Goal: Task Accomplishment & Management: Complete application form

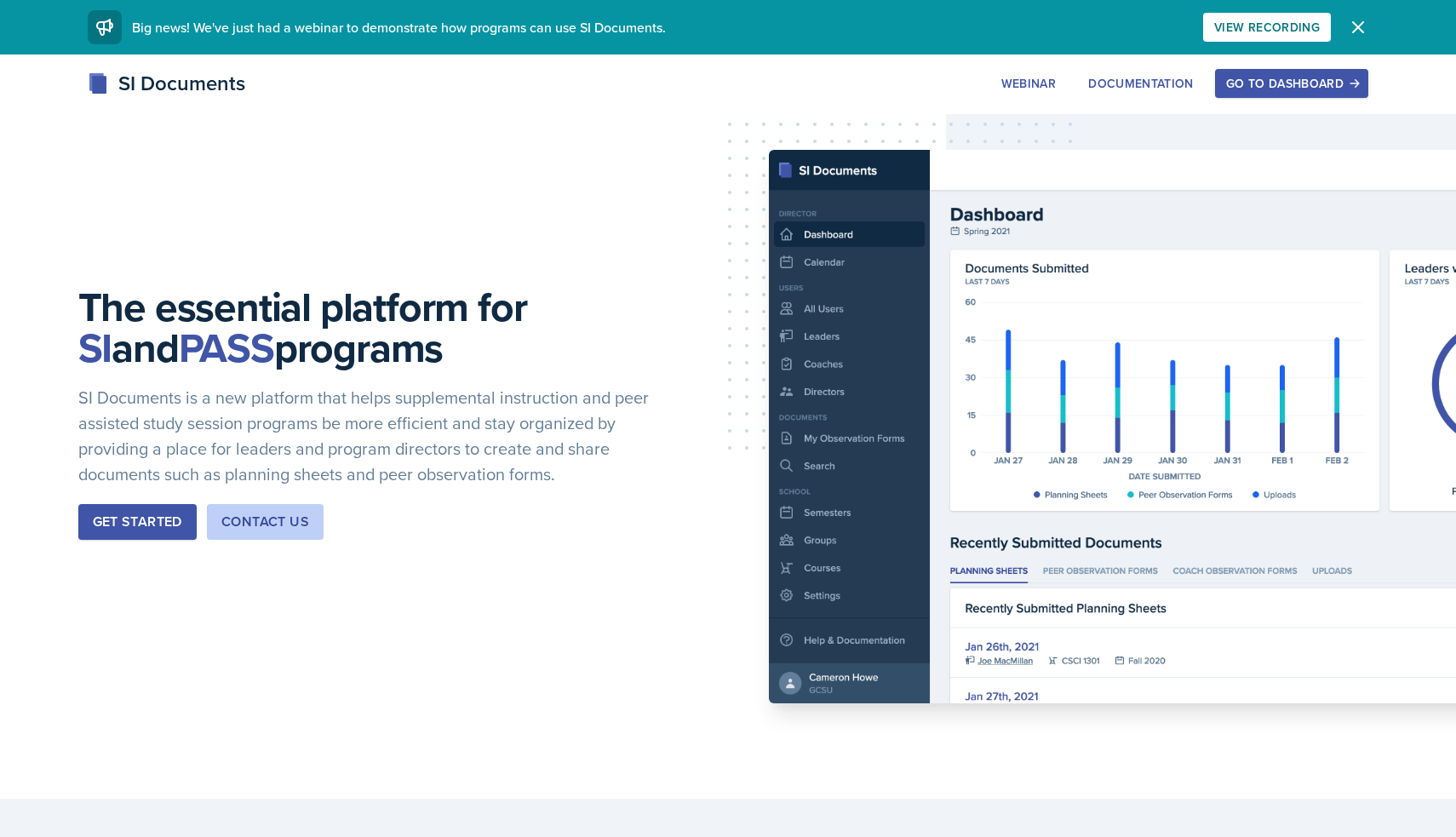
click at [1256, 83] on div "Go to Dashboard" at bounding box center [1291, 83] width 131 height 14
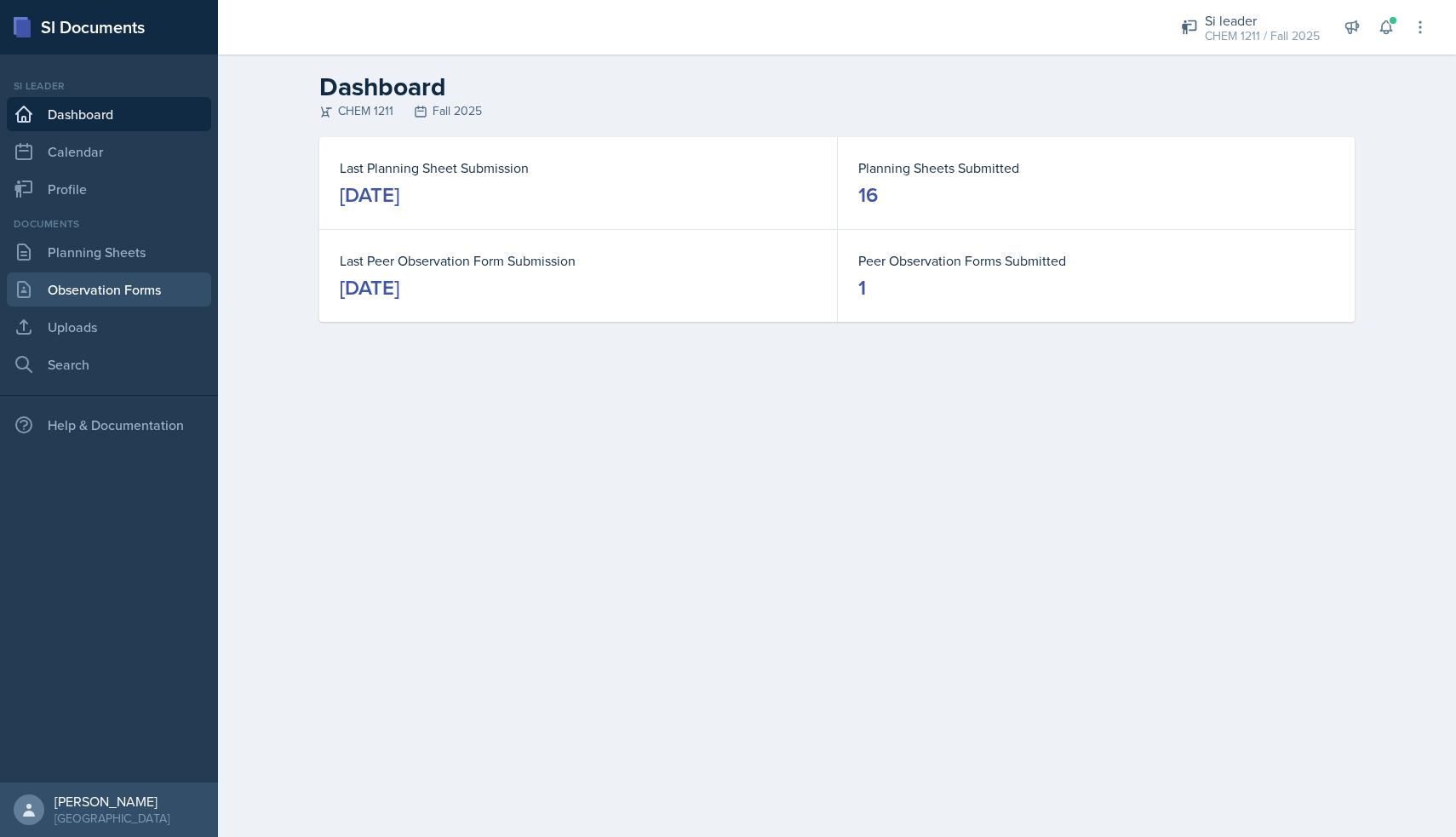
click at [126, 283] on link "Observation Forms" at bounding box center [109, 290] width 204 height 34
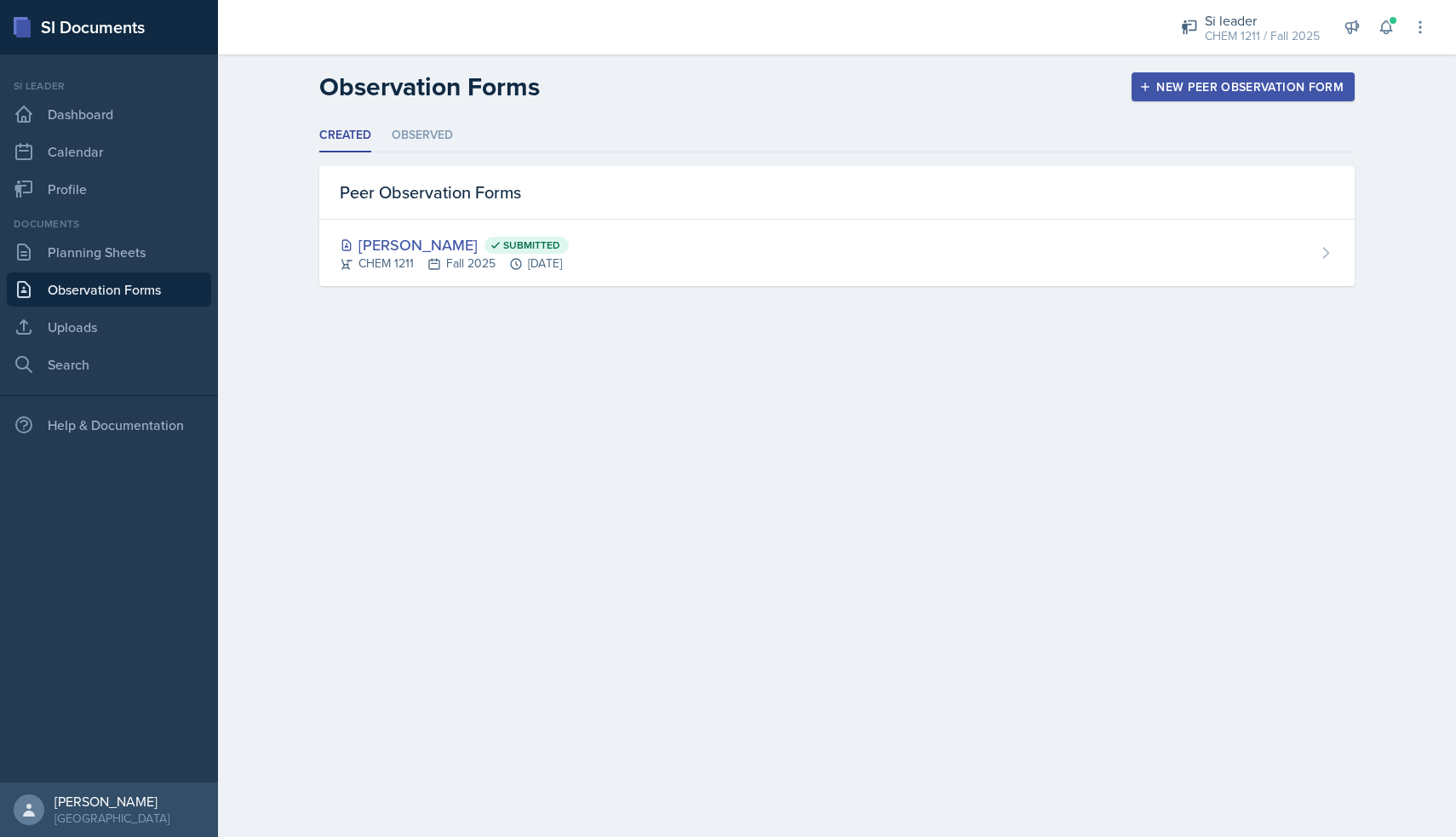
click at [1210, 81] on div "New Peer Observation Form" at bounding box center [1243, 87] width 201 height 14
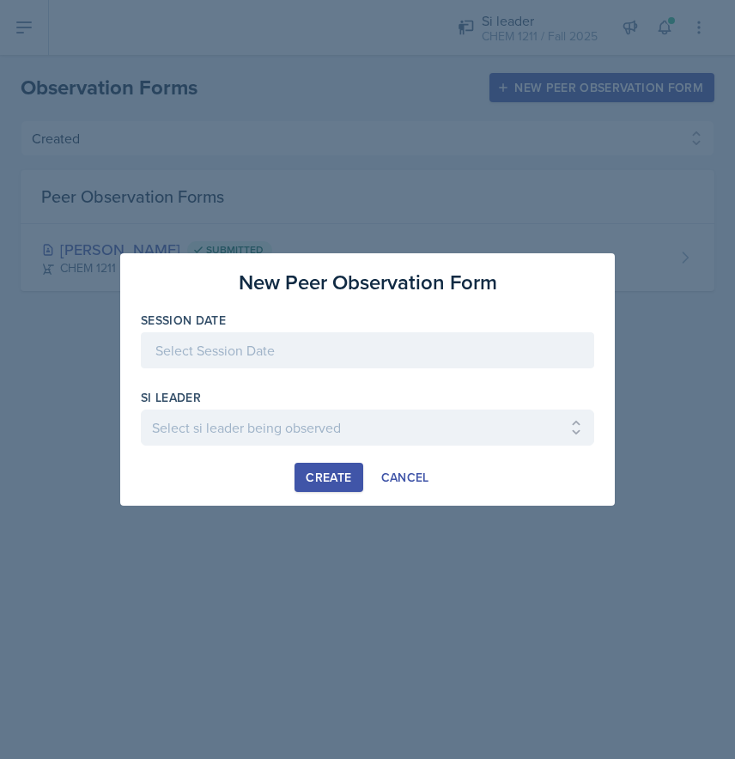
click at [271, 357] on div at bounding box center [368, 350] width 454 height 36
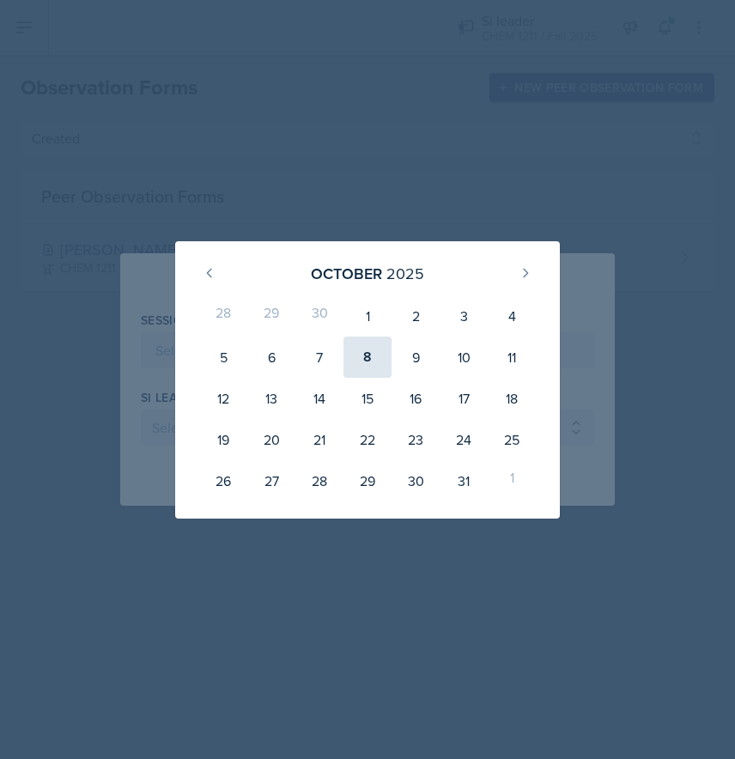
click at [362, 356] on div "8" at bounding box center [368, 357] width 48 height 41
type input "[DATE]"
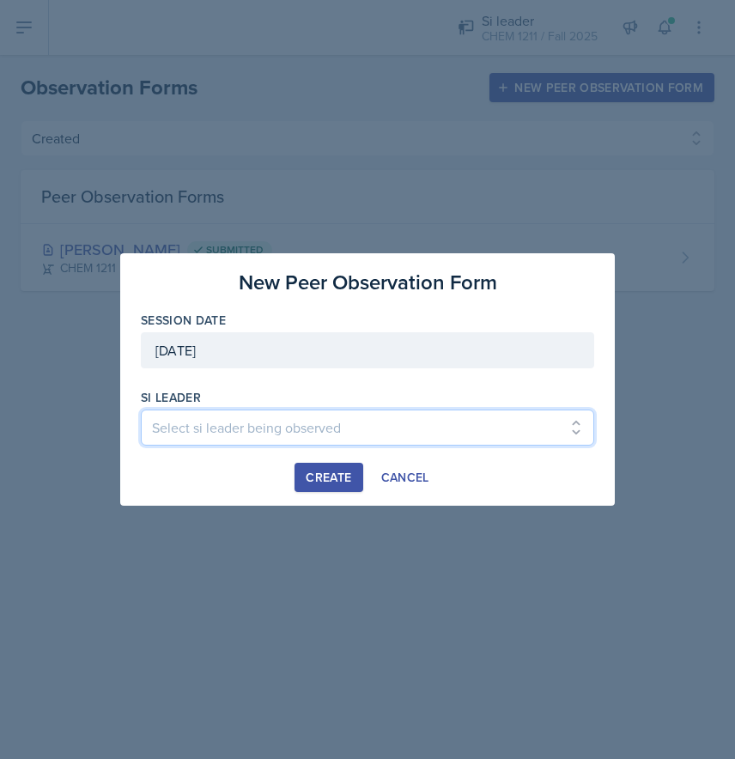
drag, startPoint x: 252, startPoint y: 429, endPoint x: 222, endPoint y: -14, distance: 443.4
click at [222, 0] on html "SI Documents Si leader Dashboard Calendar Profile Documents Planning Sheets Obs…" at bounding box center [367, 379] width 735 height 759
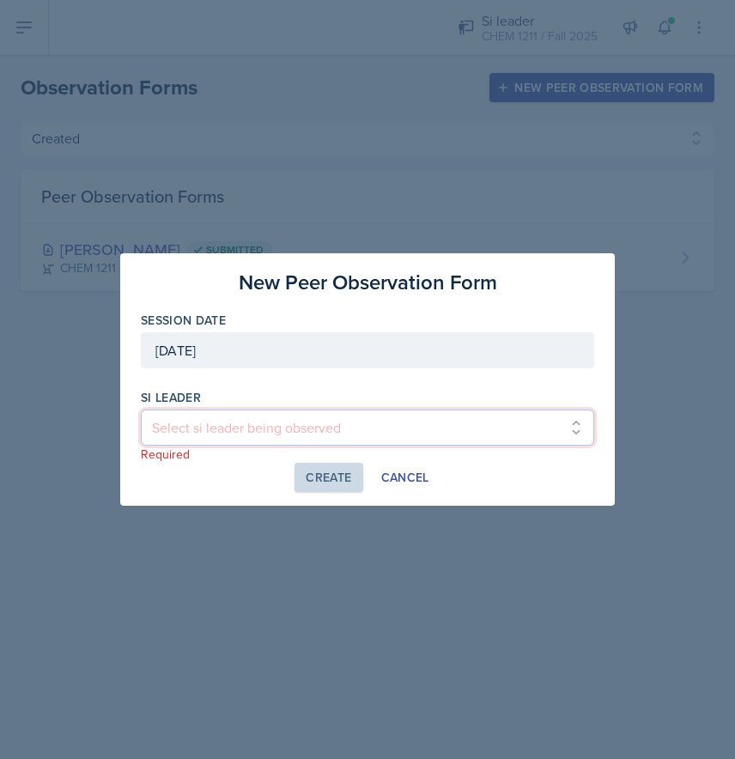
select select "95b7a095-a8f6-4789-be99-f2e55c7f90c9"
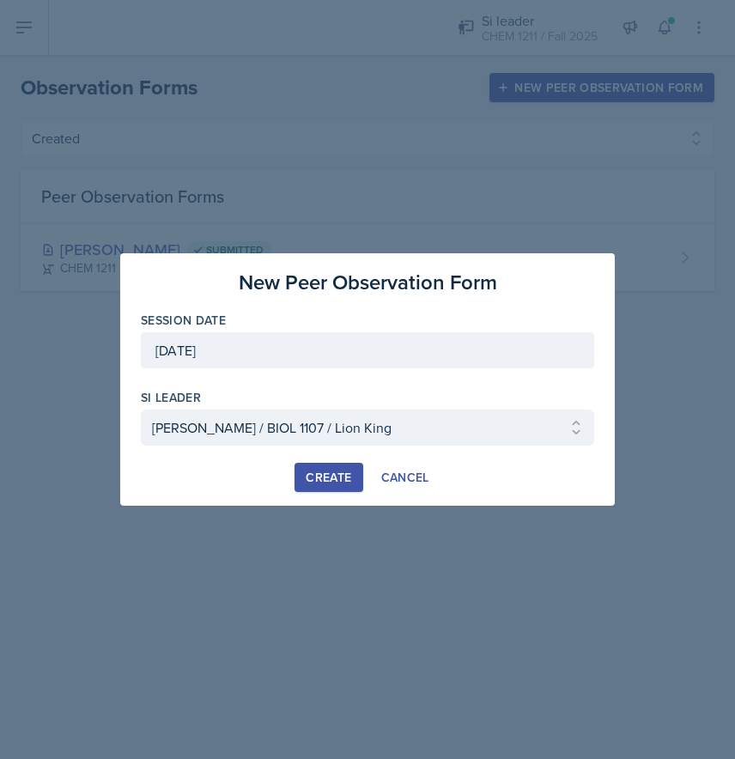
click at [323, 474] on div "Create" at bounding box center [329, 478] width 46 height 14
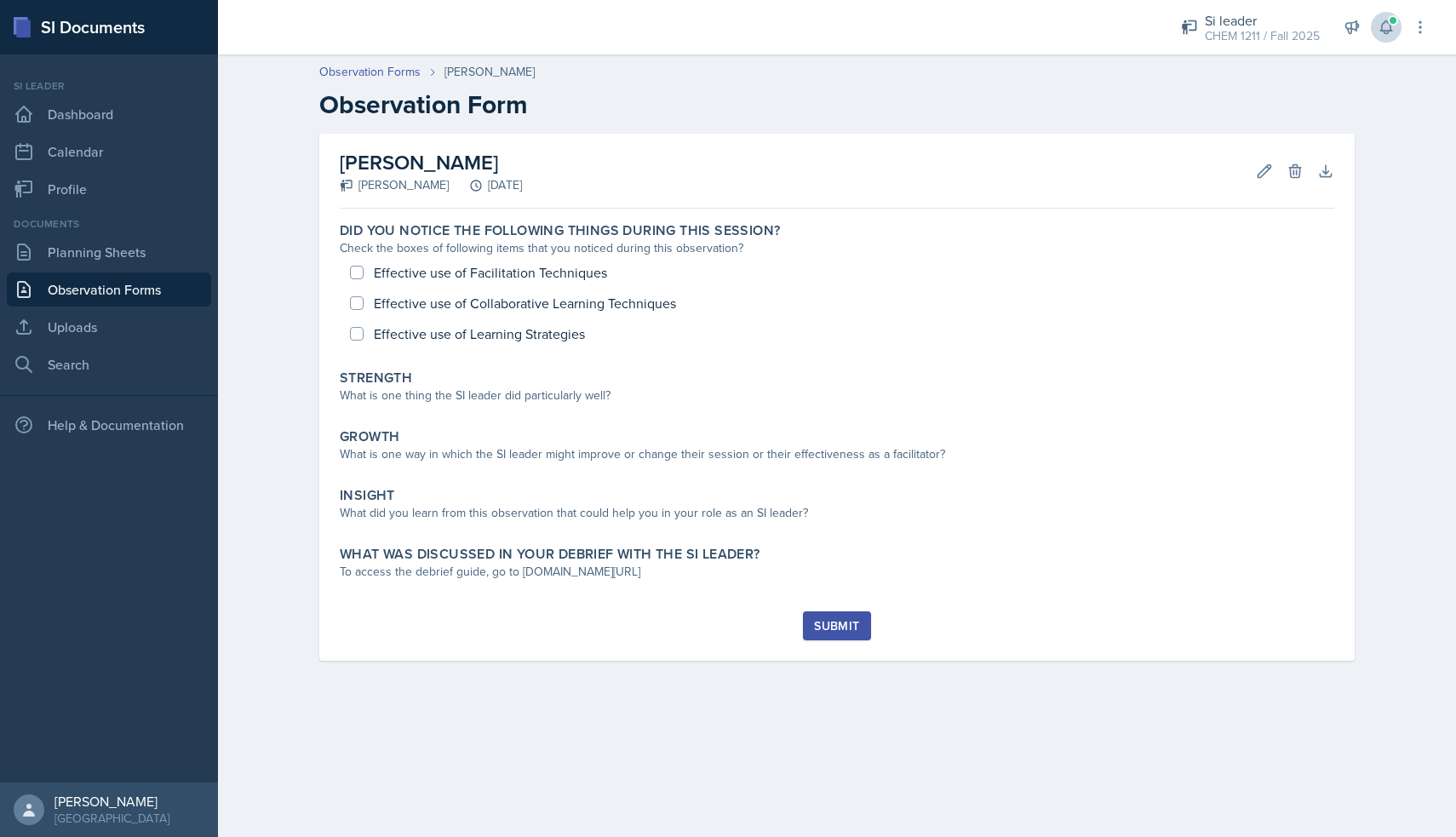
click at [1393, 27] on icon at bounding box center [1386, 27] width 17 height 17
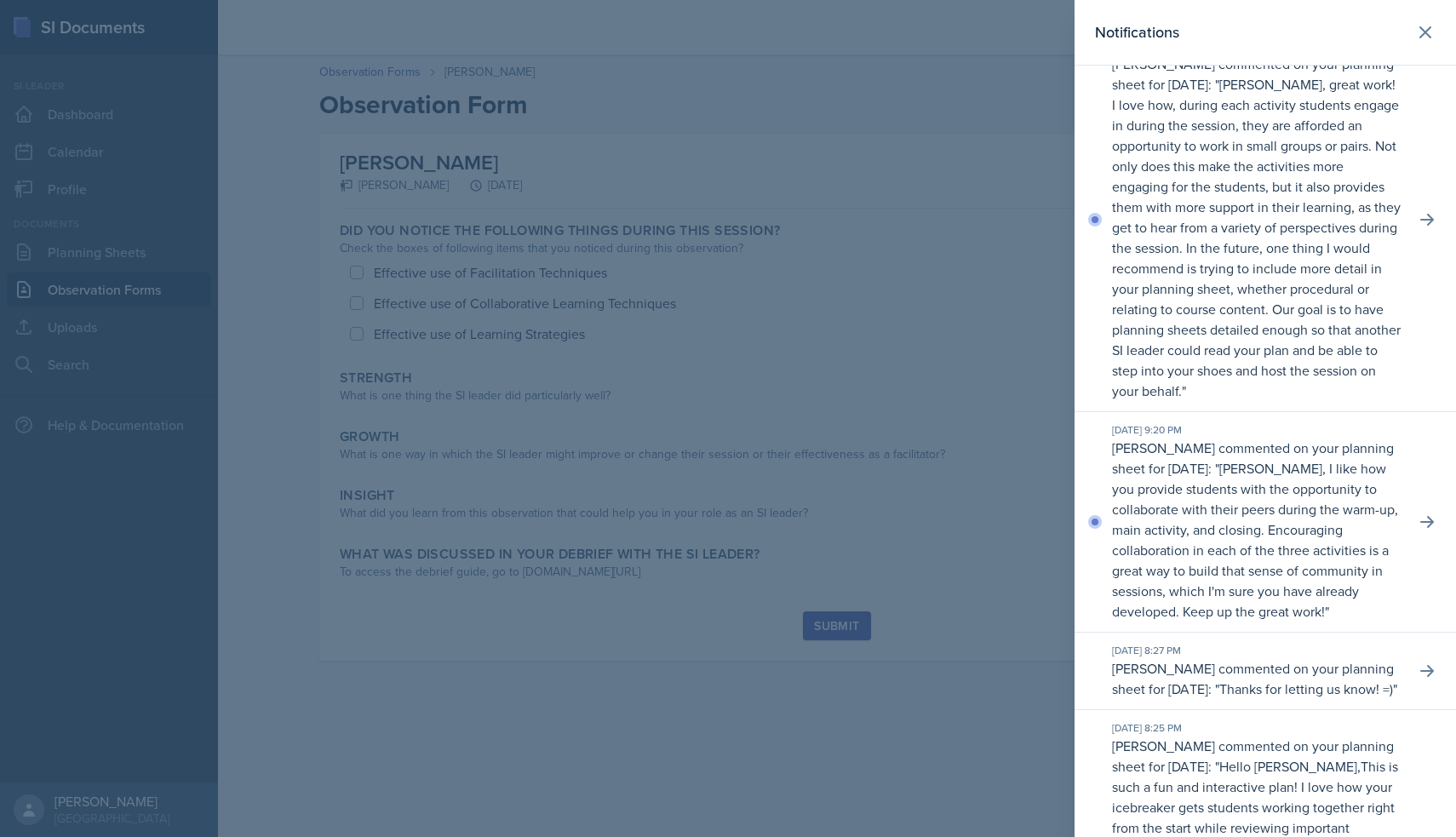
scroll to position [40, 0]
click at [1426, 40] on icon at bounding box center [1425, 32] width 21 height 21
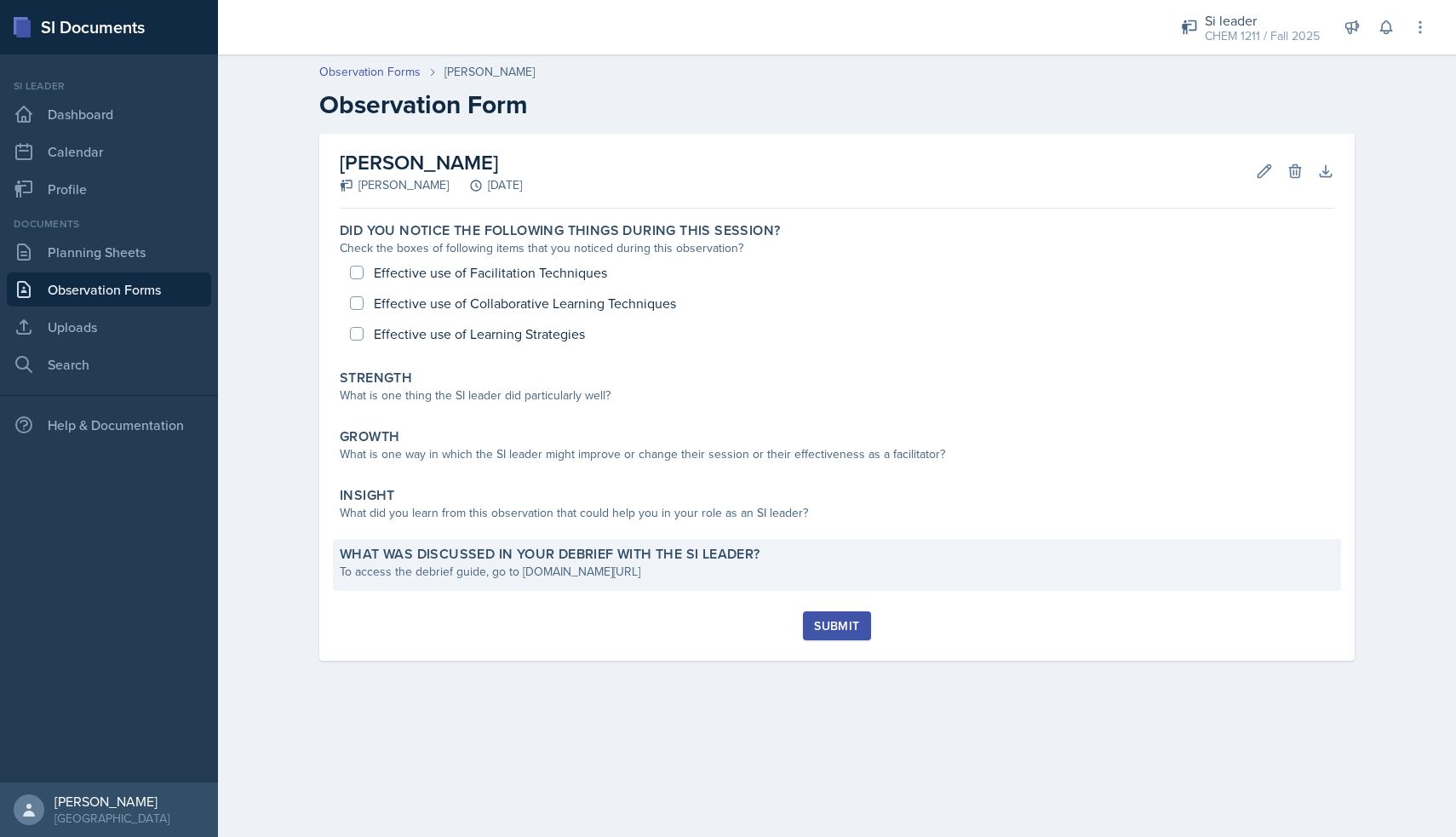
click at [540, 570] on div "To access the debrief guide, go to [DOMAIN_NAME][URL]" at bounding box center [837, 572] width 994 height 18
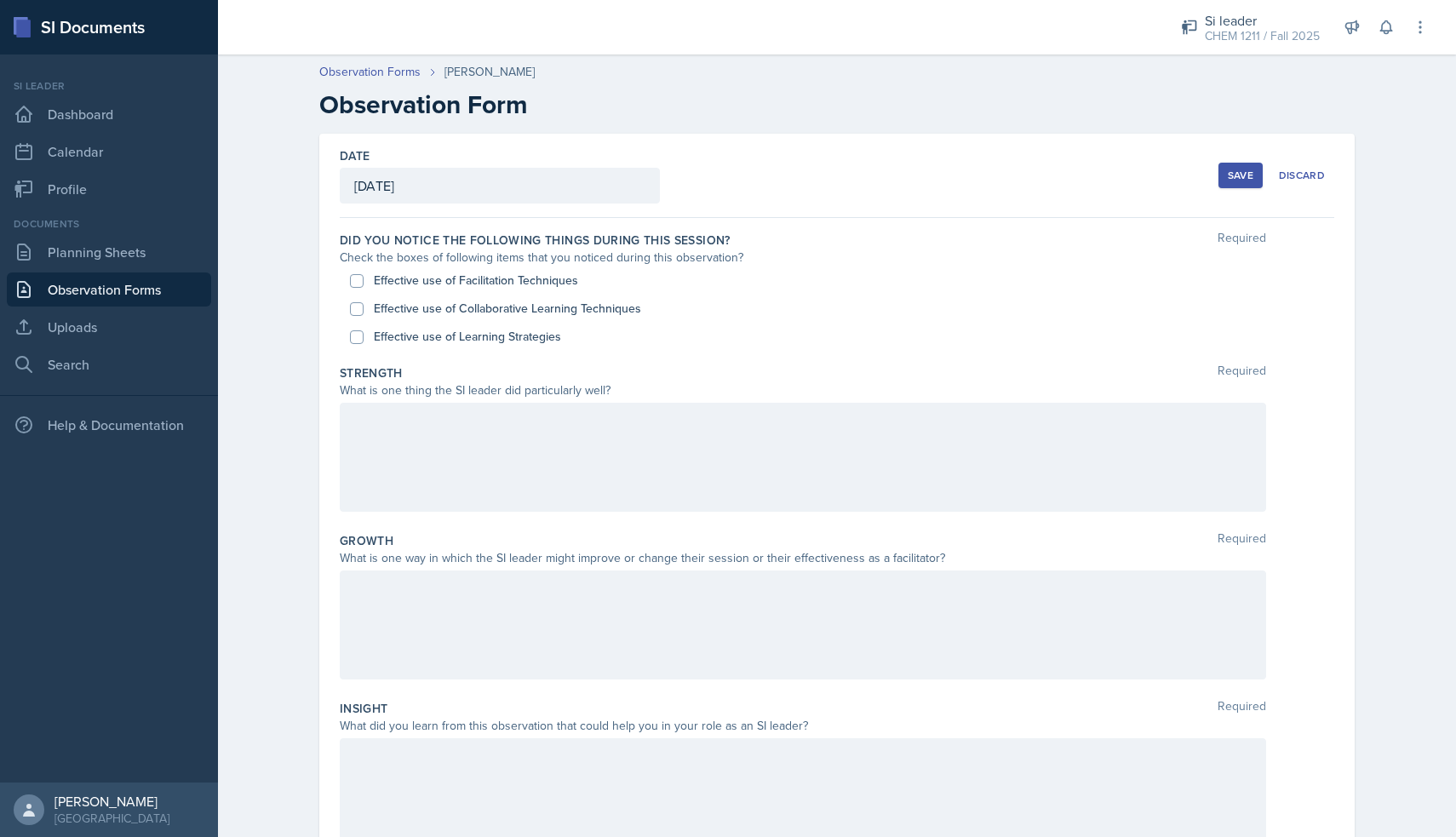
scroll to position [203, 0]
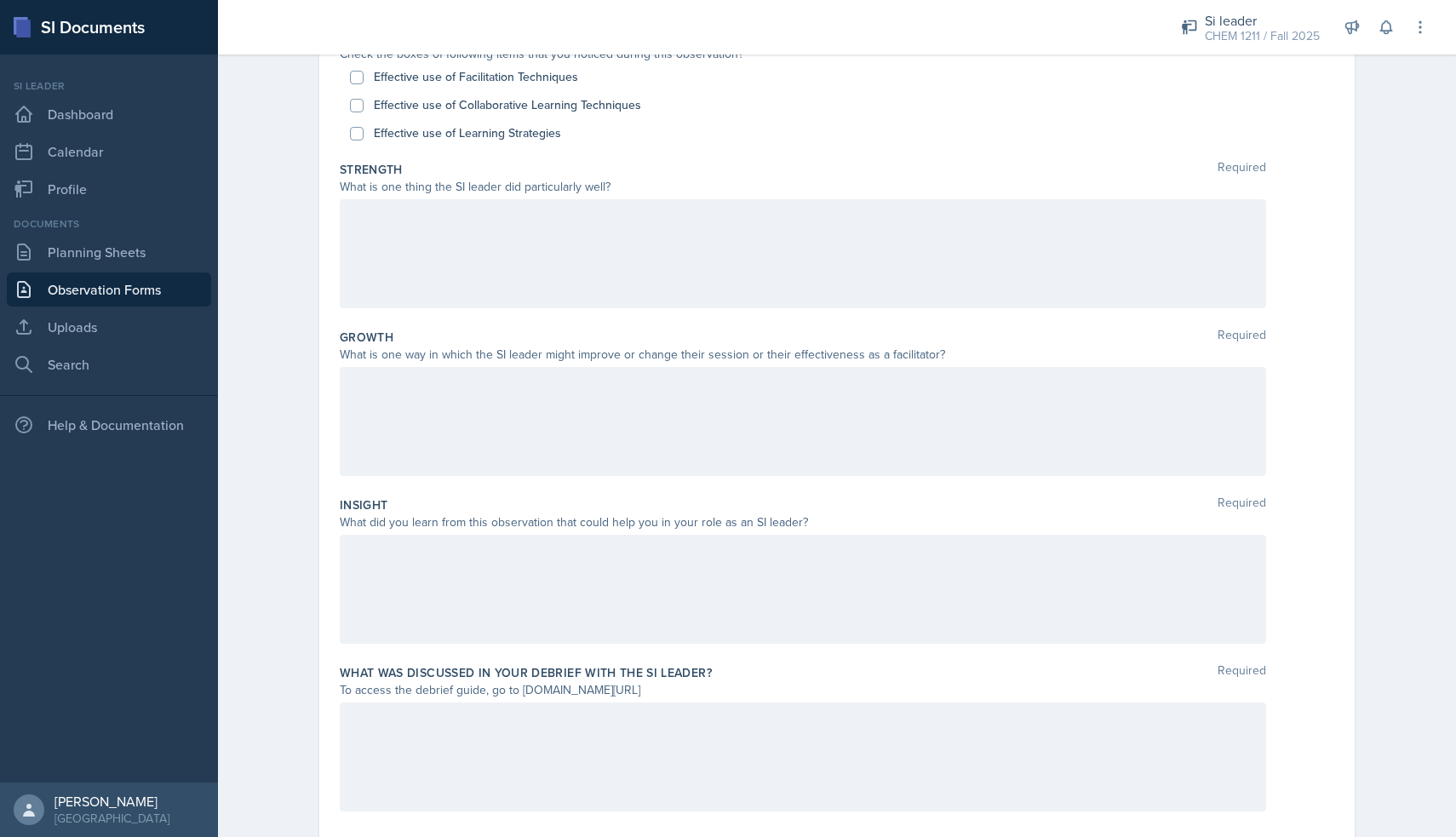
drag, startPoint x: 697, startPoint y: 689, endPoint x: 519, endPoint y: 695, distance: 178.1
click at [519, 695] on div "To access the debrief guide, go to [DOMAIN_NAME][URL]" at bounding box center [803, 690] width 926 height 18
copy div "[DOMAIN_NAME][URL]"
click at [502, 162] on div "Strength Required" at bounding box center [837, 169] width 994 height 17
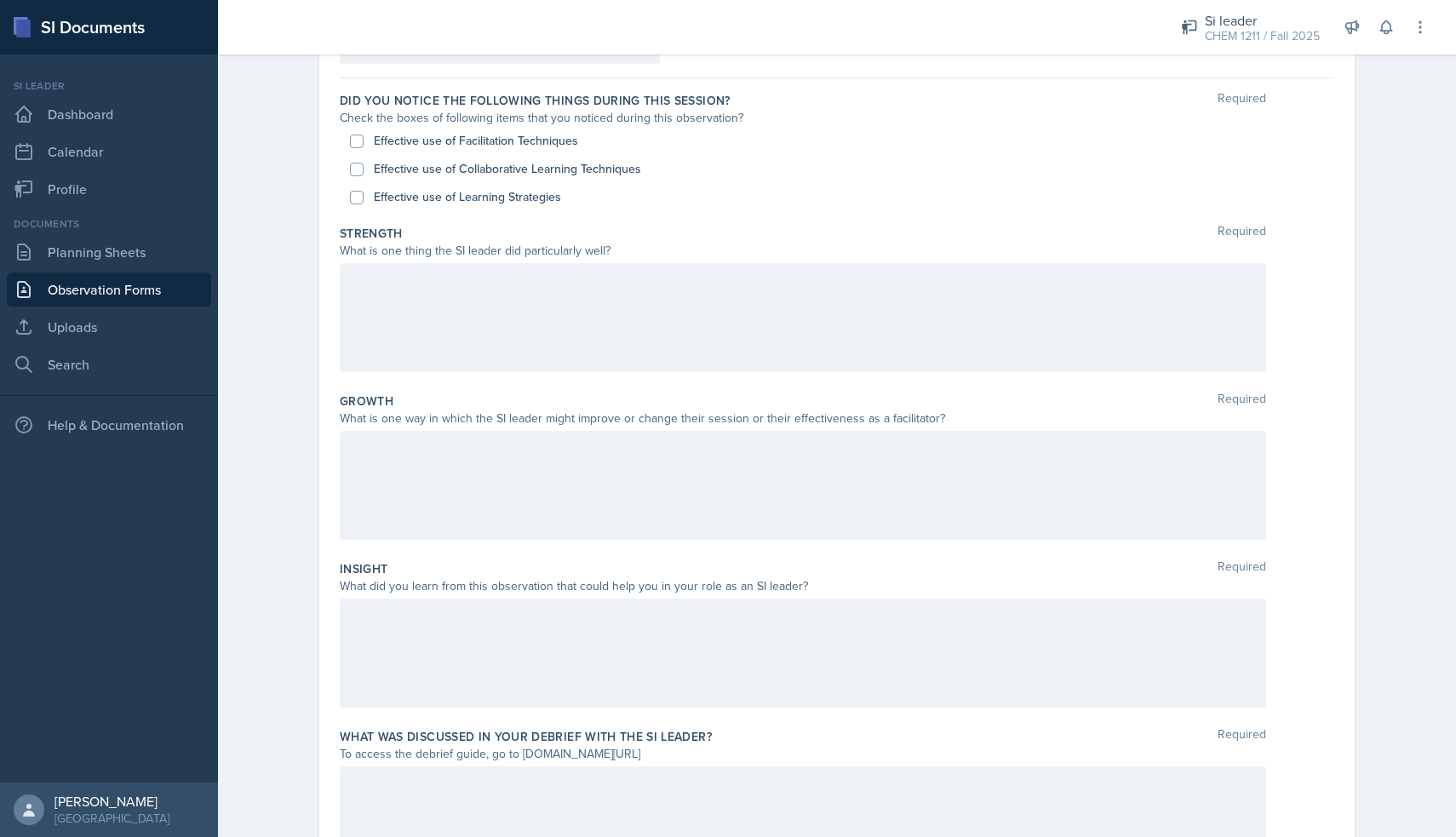
scroll to position [113, 0]
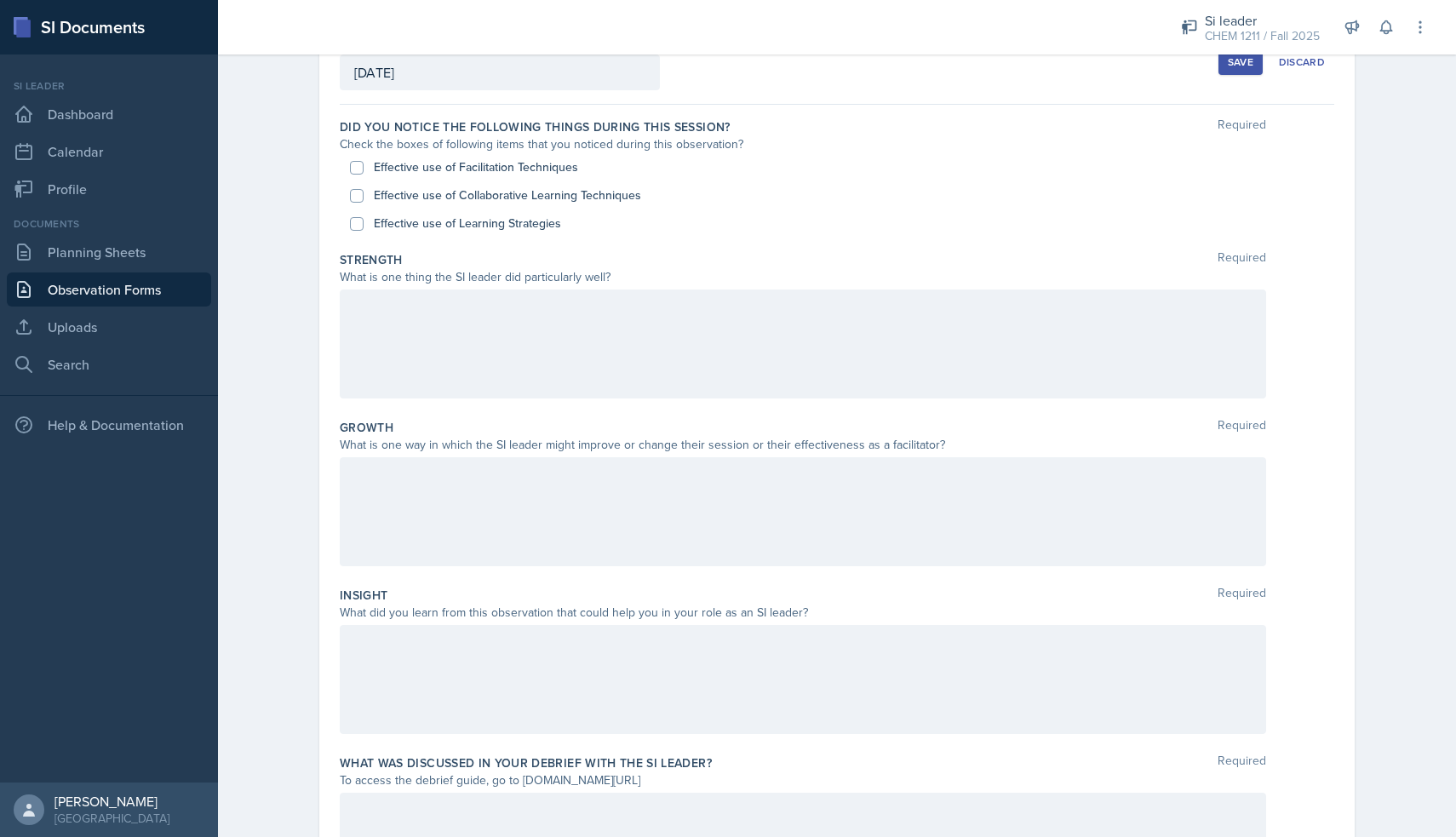
click at [449, 164] on label "Effective use of Facilitation Techniques" at bounding box center [476, 168] width 204 height 18
click at [364, 164] on input "Effective use of Facilitation Techniques" at bounding box center [357, 168] width 14 height 14
checkbox input "true"
click at [437, 192] on label "Effective use of Collaborative Learning Techniques" at bounding box center [507, 195] width 268 height 18
click at [364, 192] on input "Effective use of Collaborative Learning Techniques" at bounding box center [357, 196] width 14 height 14
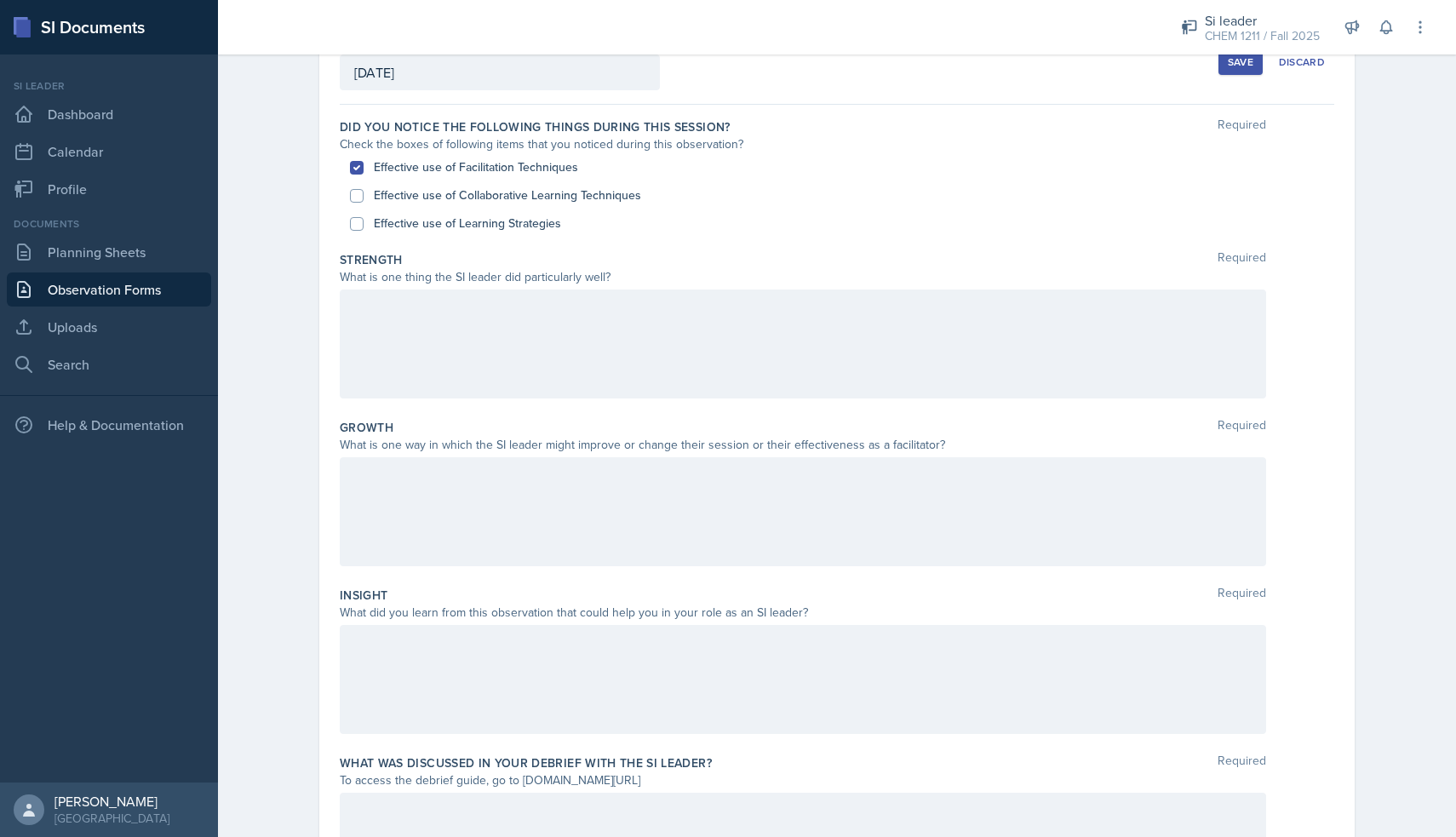
checkbox input "true"
click at [526, 501] on div at bounding box center [803, 512] width 926 height 109
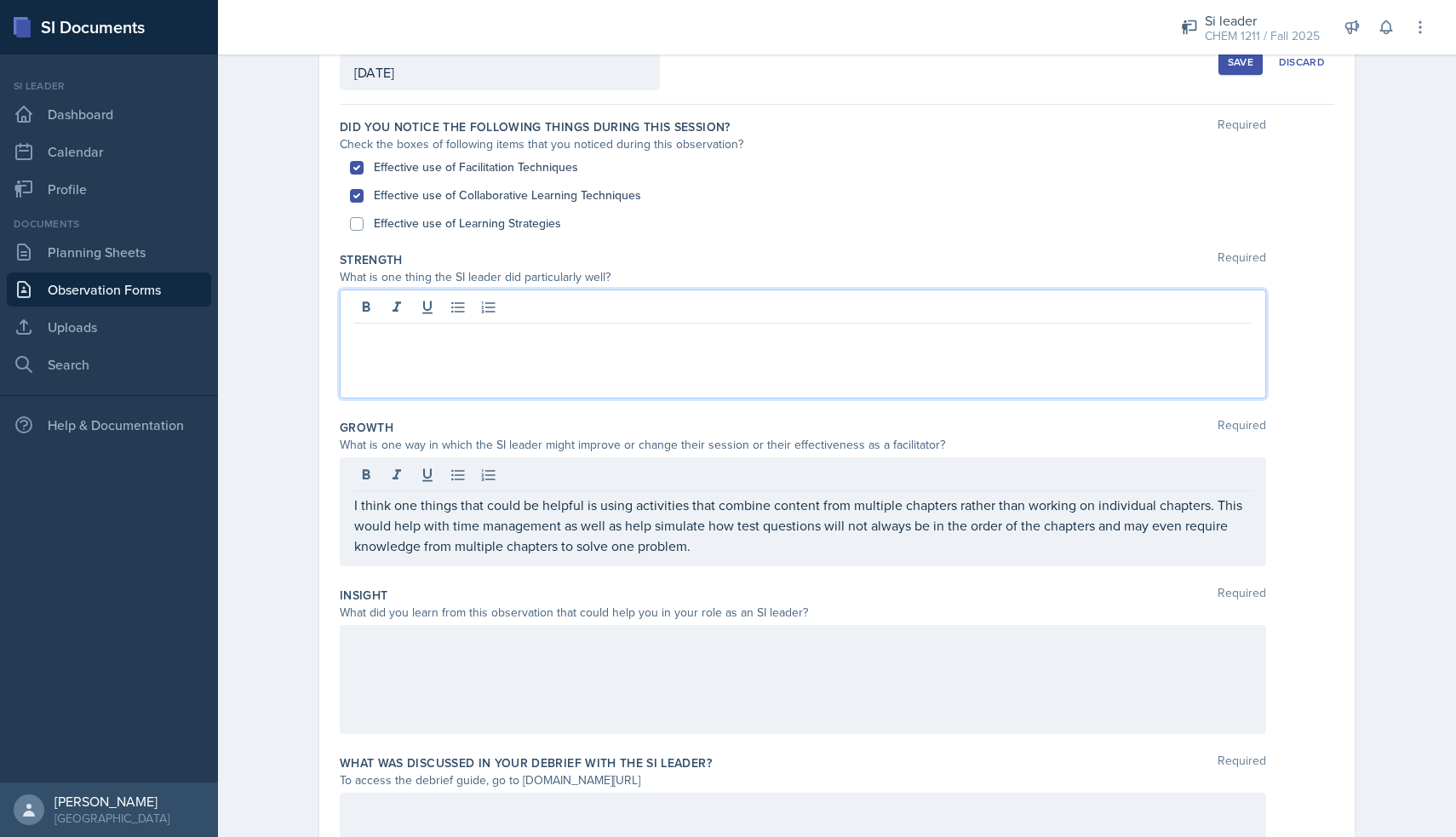
click at [596, 315] on div at bounding box center [803, 344] width 926 height 109
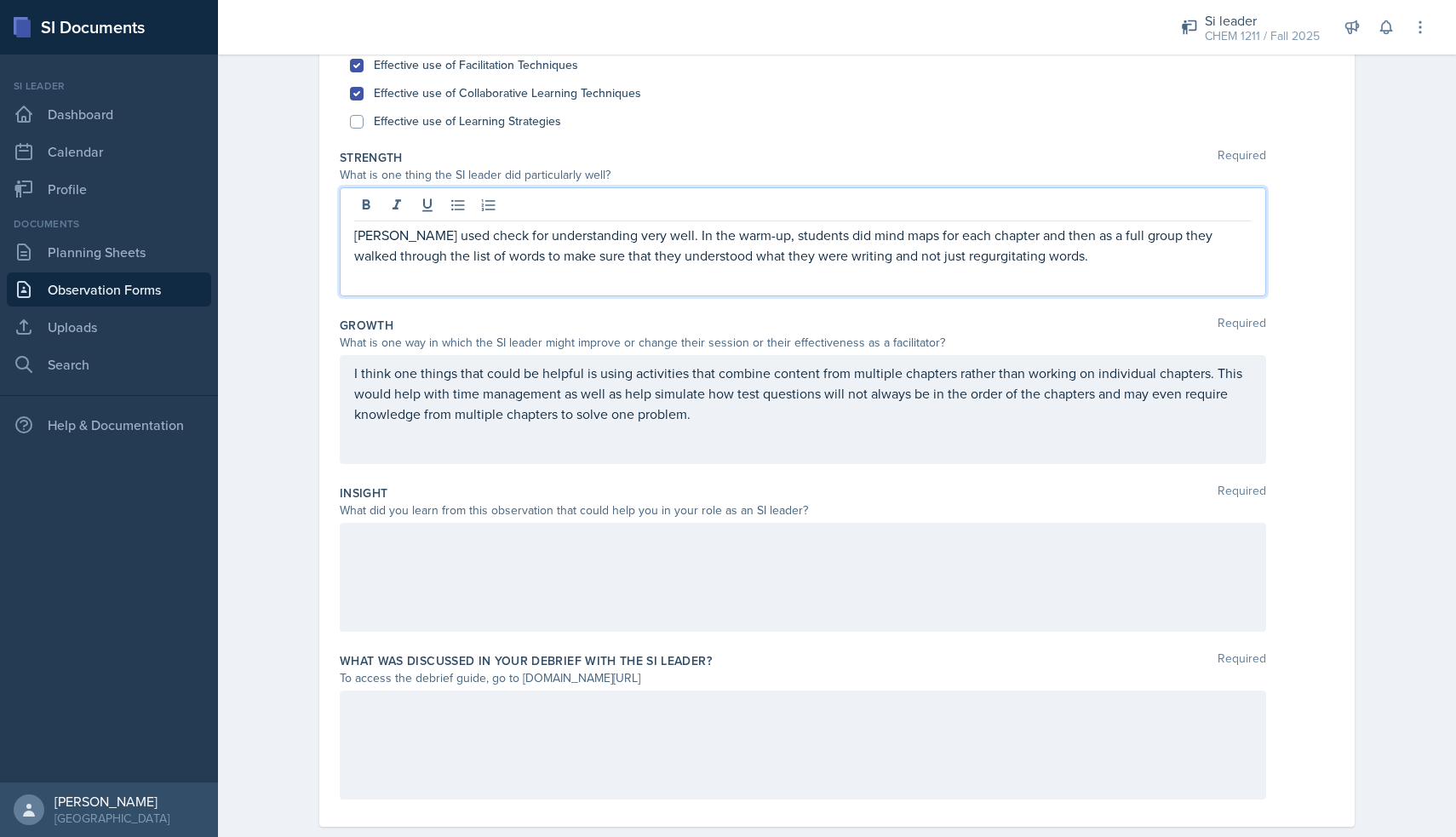
scroll to position [214, 0]
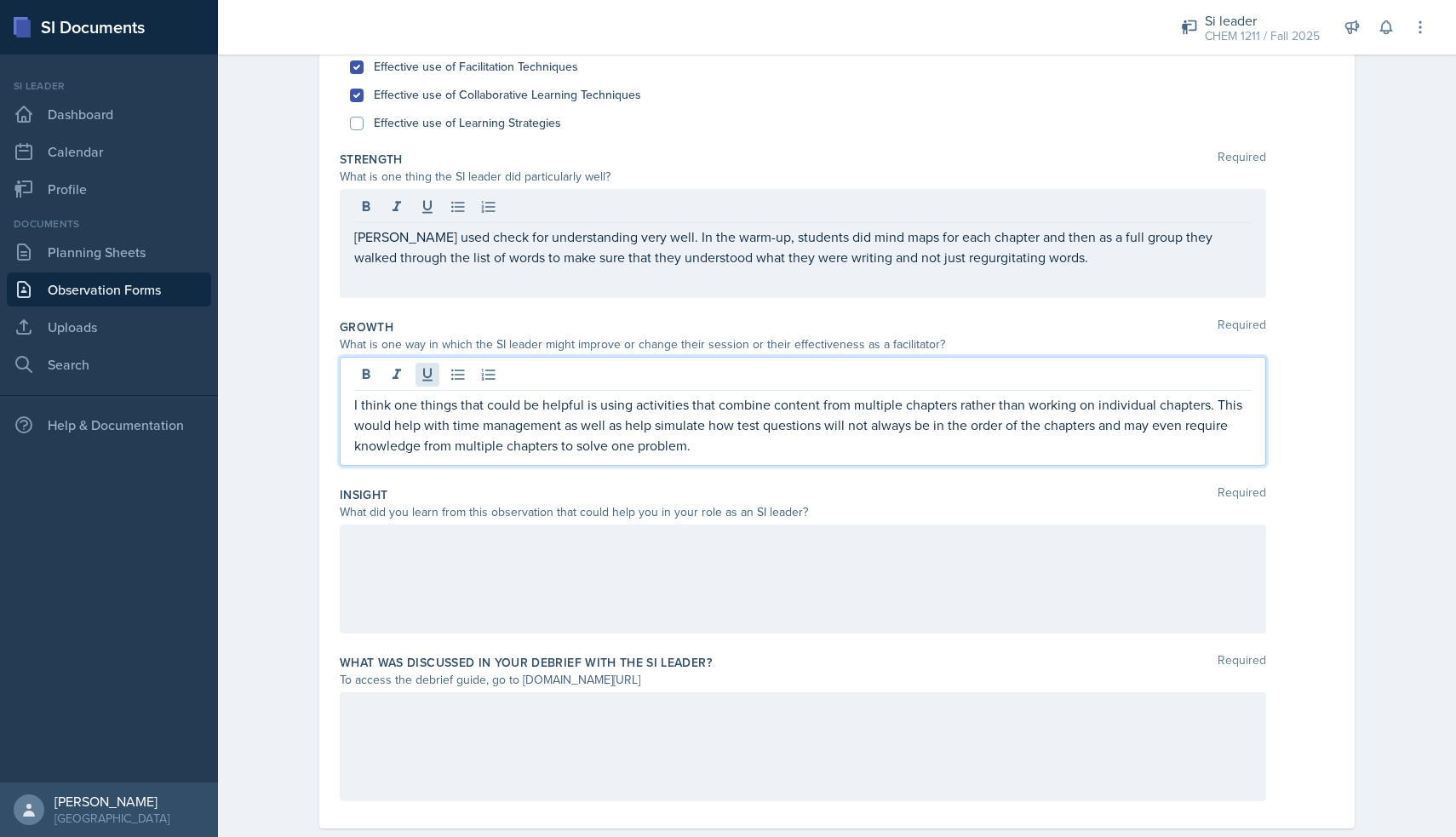
drag, startPoint x: 483, startPoint y: 375, endPoint x: 431, endPoint y: 375, distance: 52.0
click at [431, 375] on div "I think one things that could be helpful is using activities that combine conte…" at bounding box center [803, 412] width 926 height 109
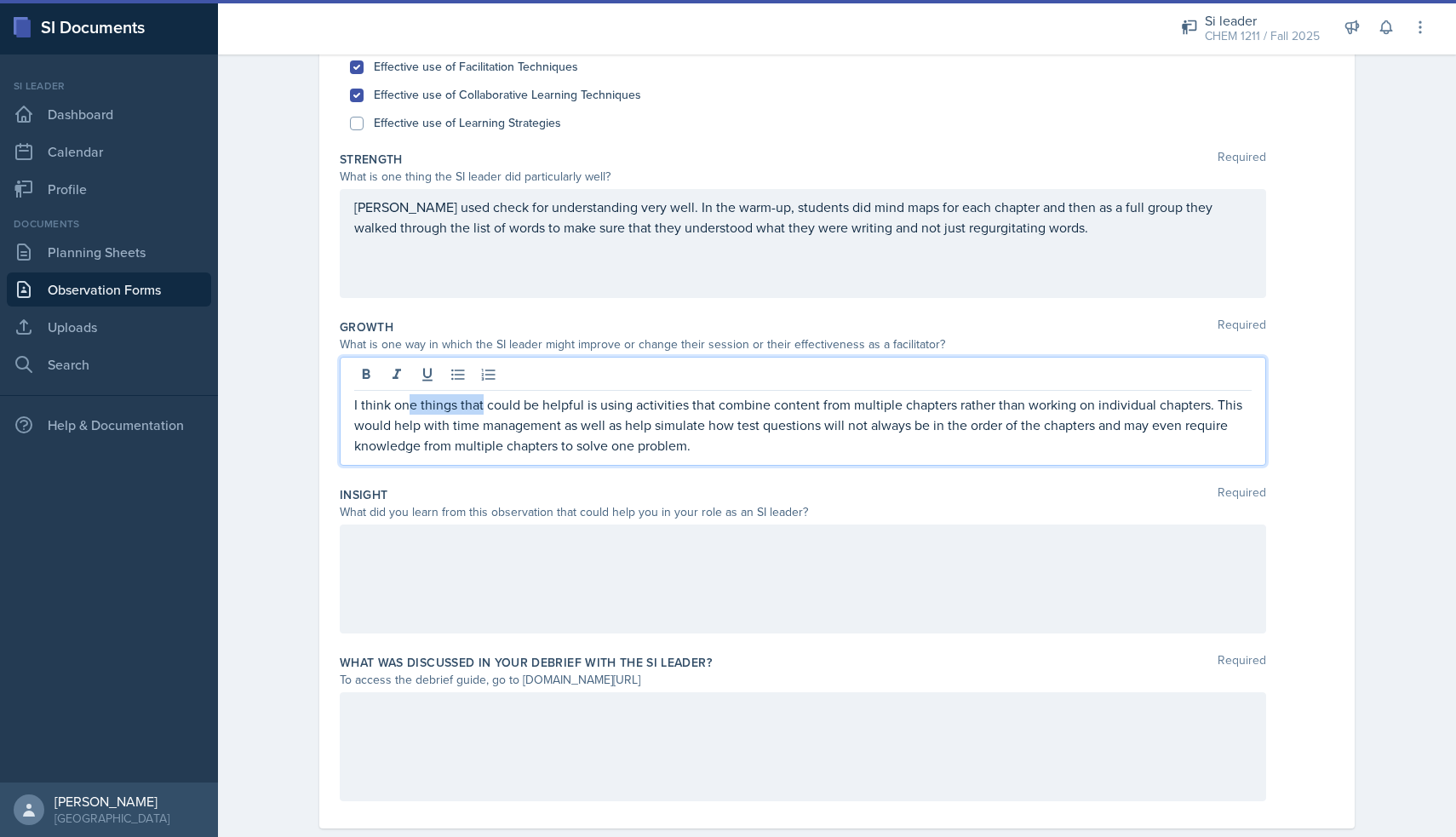
drag, startPoint x: 483, startPoint y: 407, endPoint x: 407, endPoint y: 406, distance: 76.0
click at [405, 406] on p "I think one things that could be helpful is using activities that combine conte…" at bounding box center [802, 425] width 897 height 61
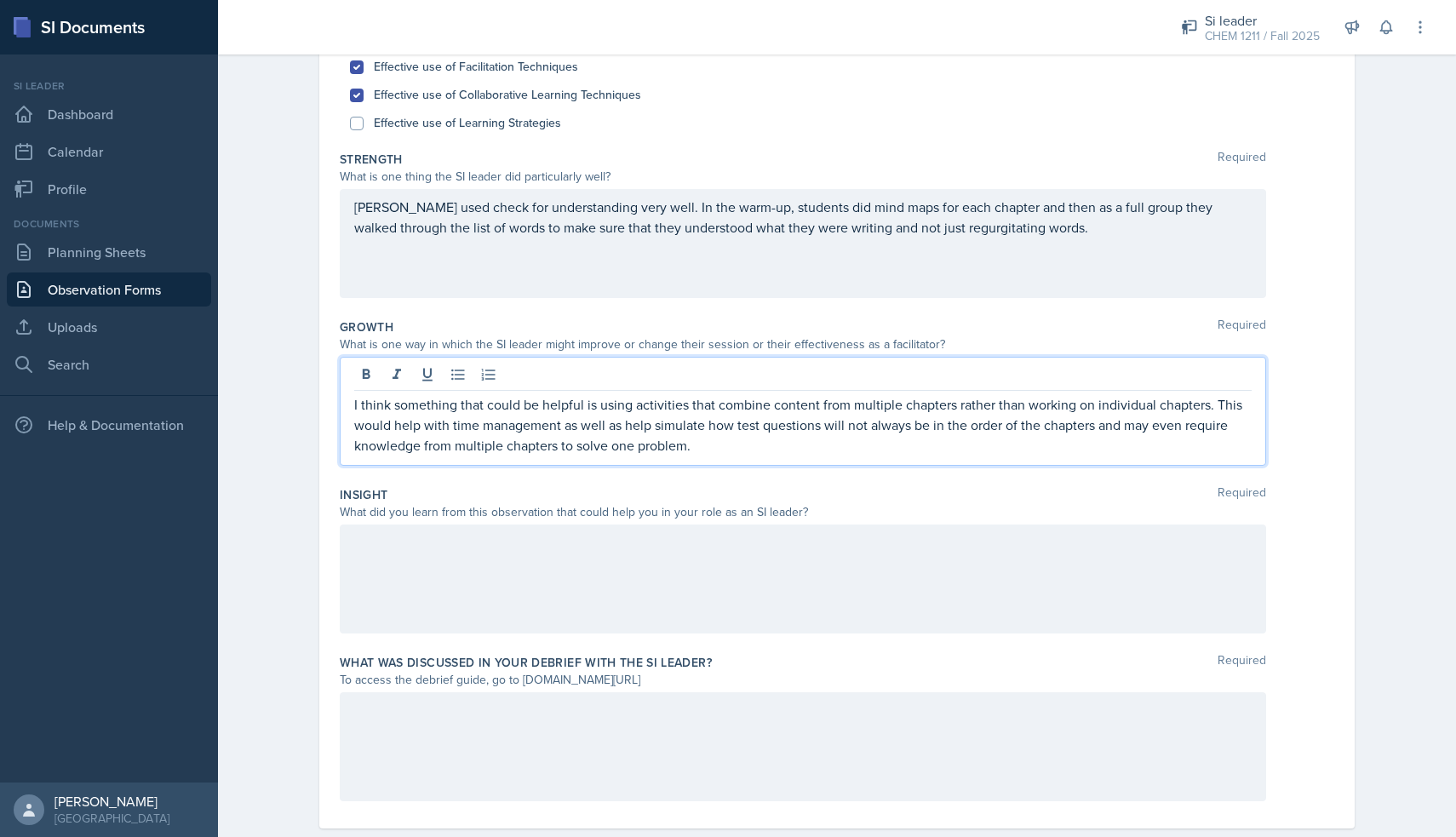
click at [423, 413] on p "I think something that could be helpful is using activities that combine conten…" at bounding box center [802, 425] width 897 height 61
click at [641, 417] on p "I think something that could be helpful is using activities that combine conten…" at bounding box center [802, 425] width 897 height 61
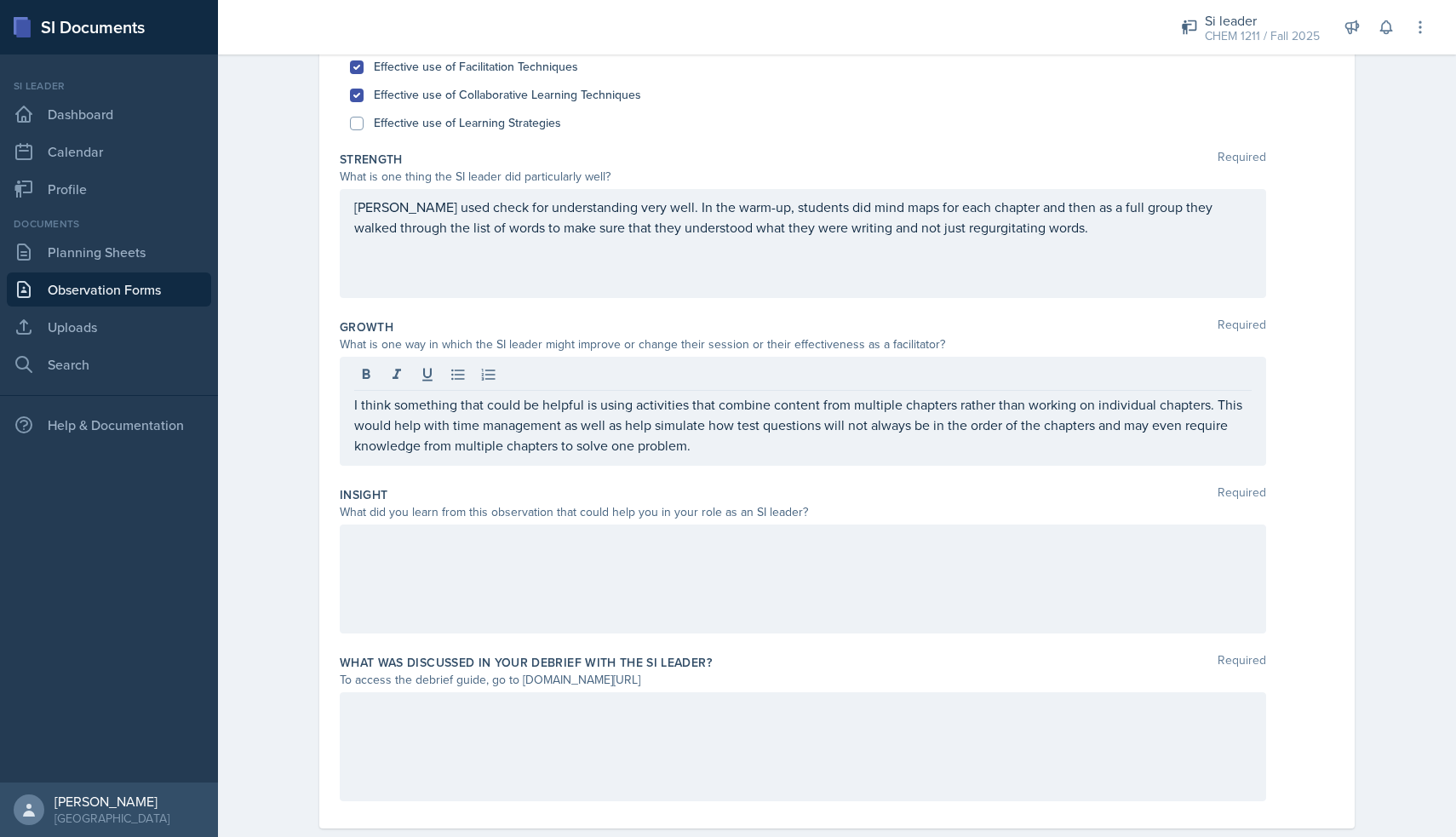
click at [533, 275] on div "[PERSON_NAME] used check for understanding very well. In the warm-up, students …" at bounding box center [803, 244] width 926 height 109
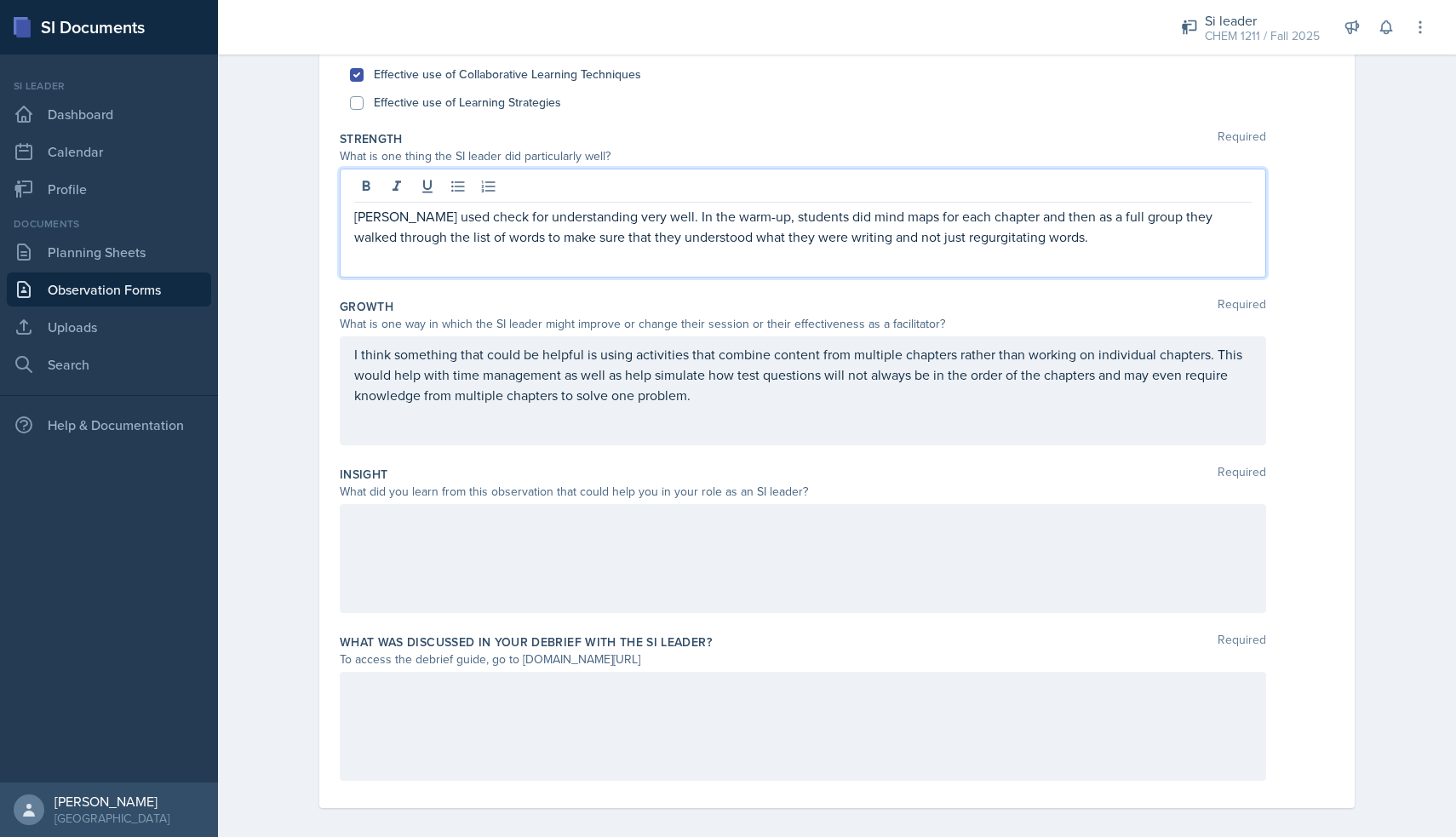
scroll to position [235, 0]
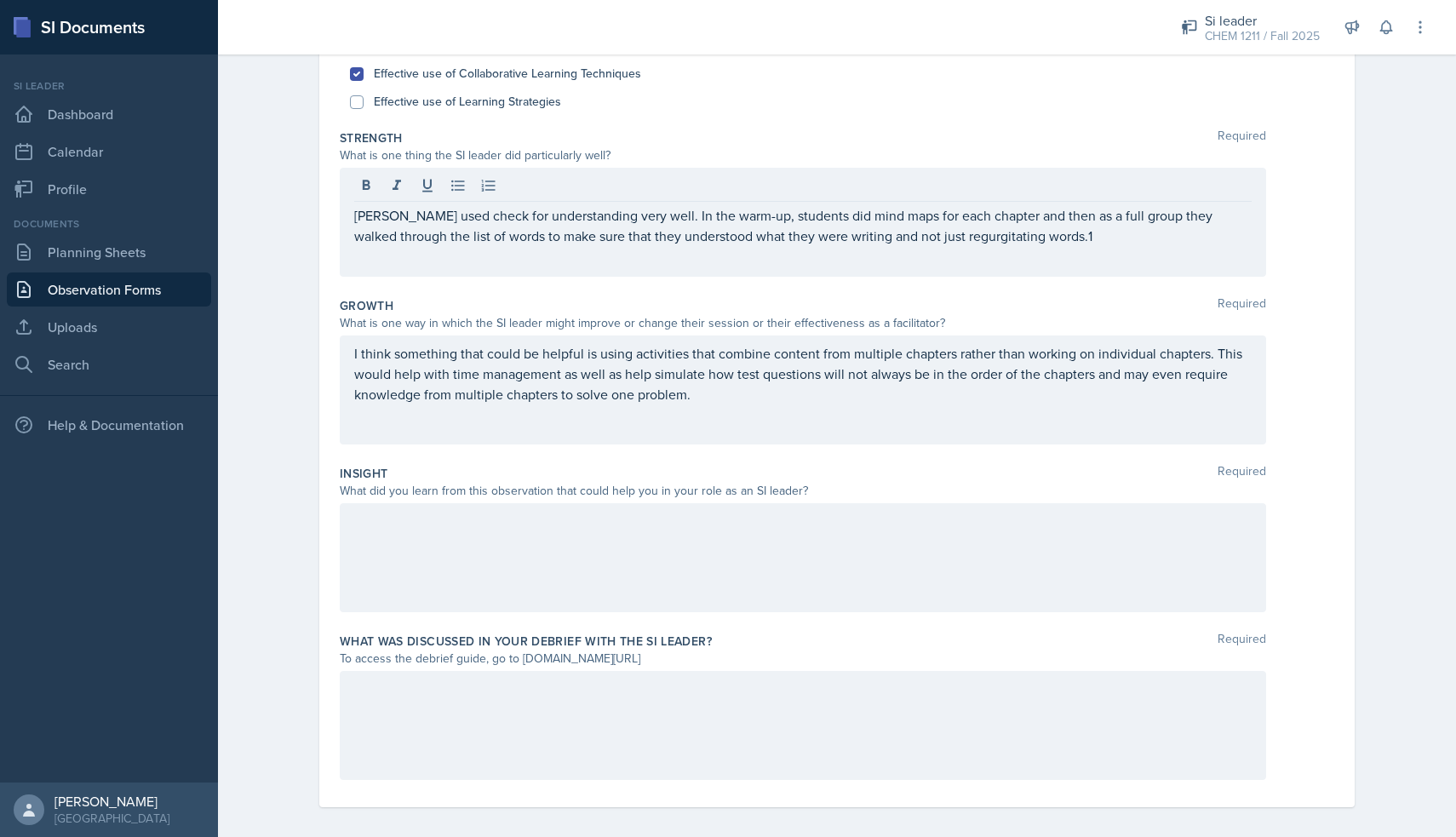
click at [485, 535] on div at bounding box center [803, 558] width 926 height 109
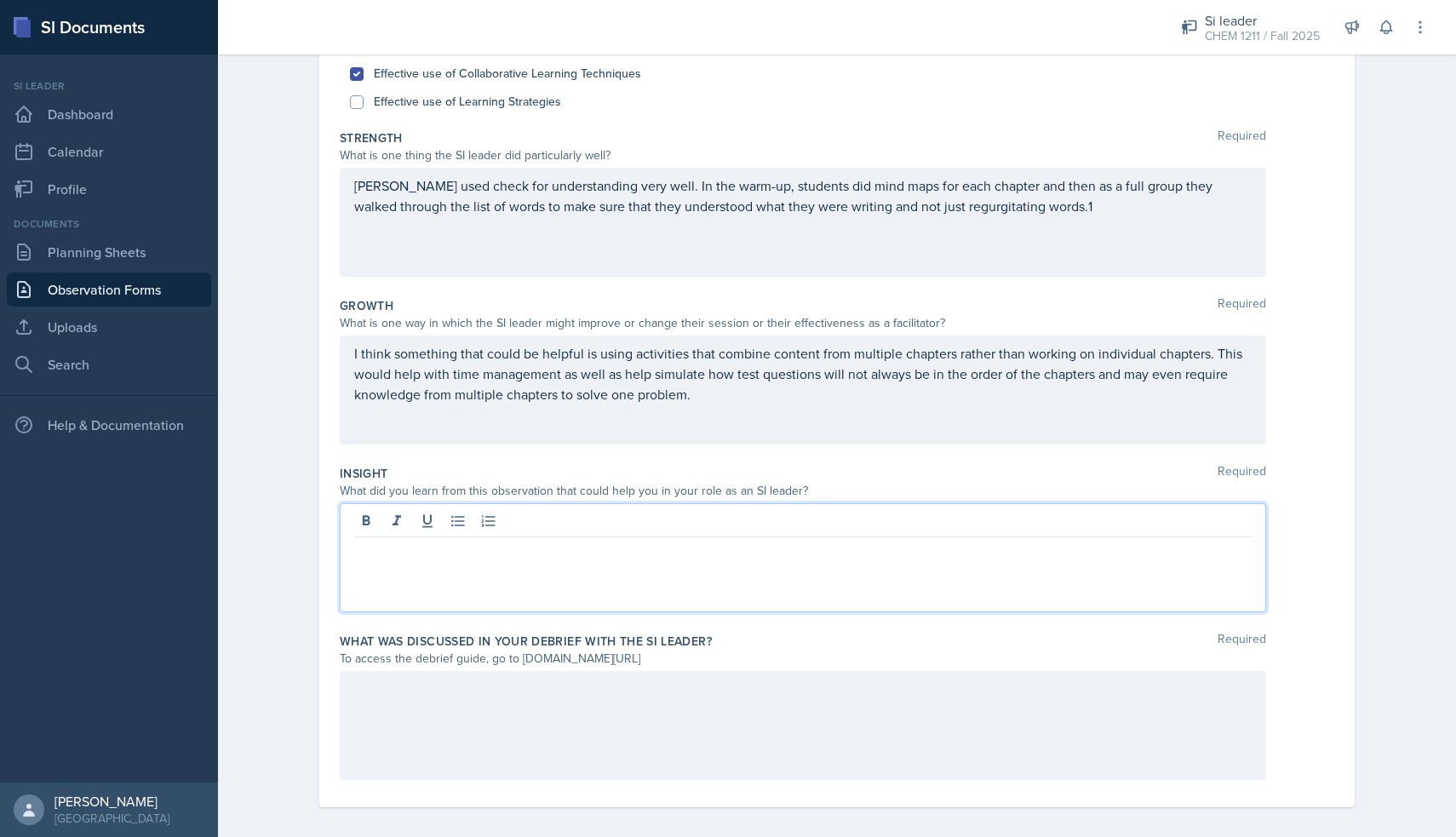
click at [1029, 122] on div "Did you notice the following things during this session? Required Check the box…" at bounding box center [837, 57] width 994 height 133
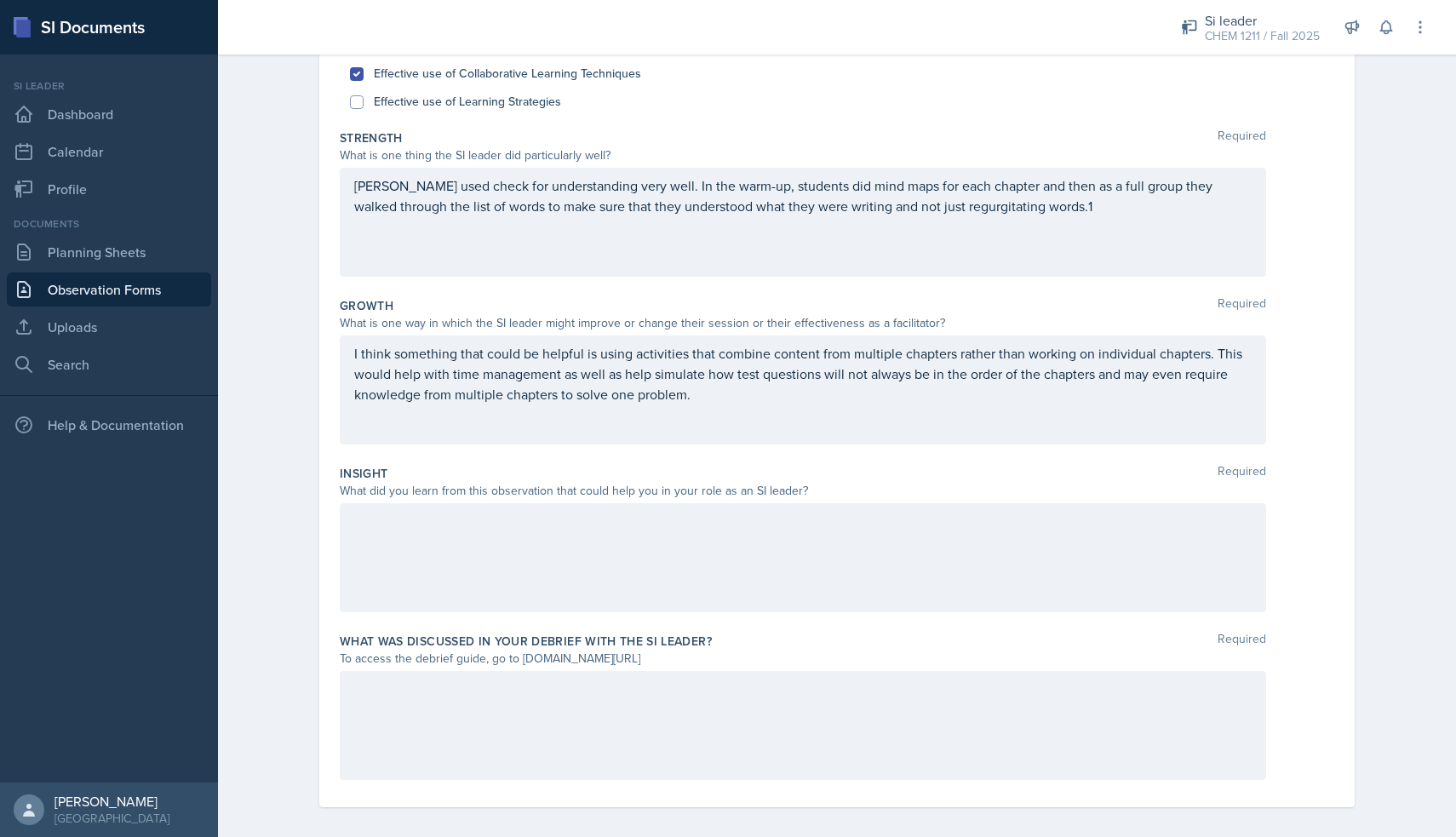
click at [691, 532] on div at bounding box center [803, 558] width 926 height 109
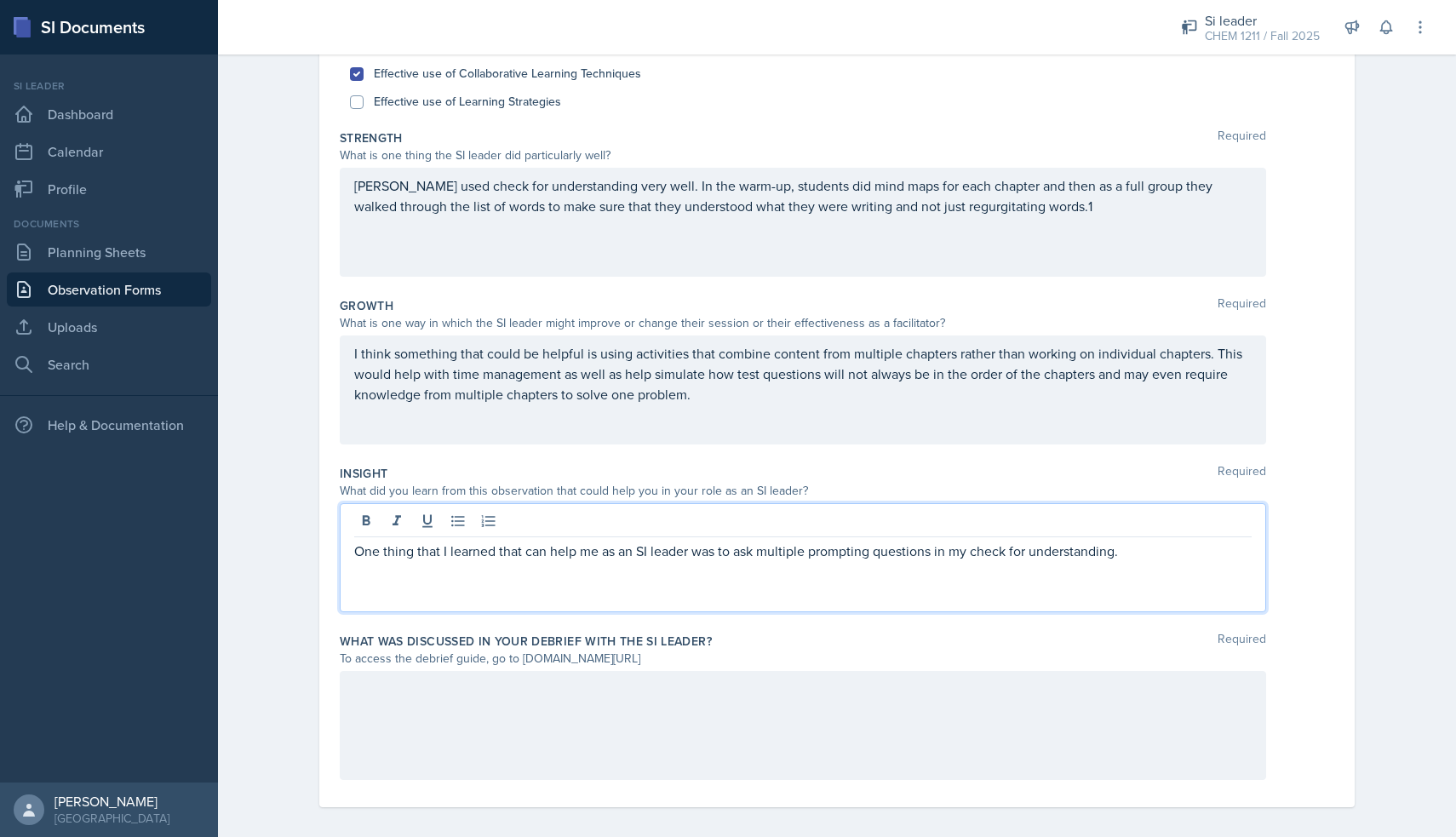
click at [1128, 561] on div "One thing that I learned that can help me as an SI leader was to ask multiple p…" at bounding box center [803, 558] width 926 height 109
click at [1140, 555] on p "One thing that I learned that can help me as an SI leader was to ask multiple p…" at bounding box center [802, 550] width 897 height 21
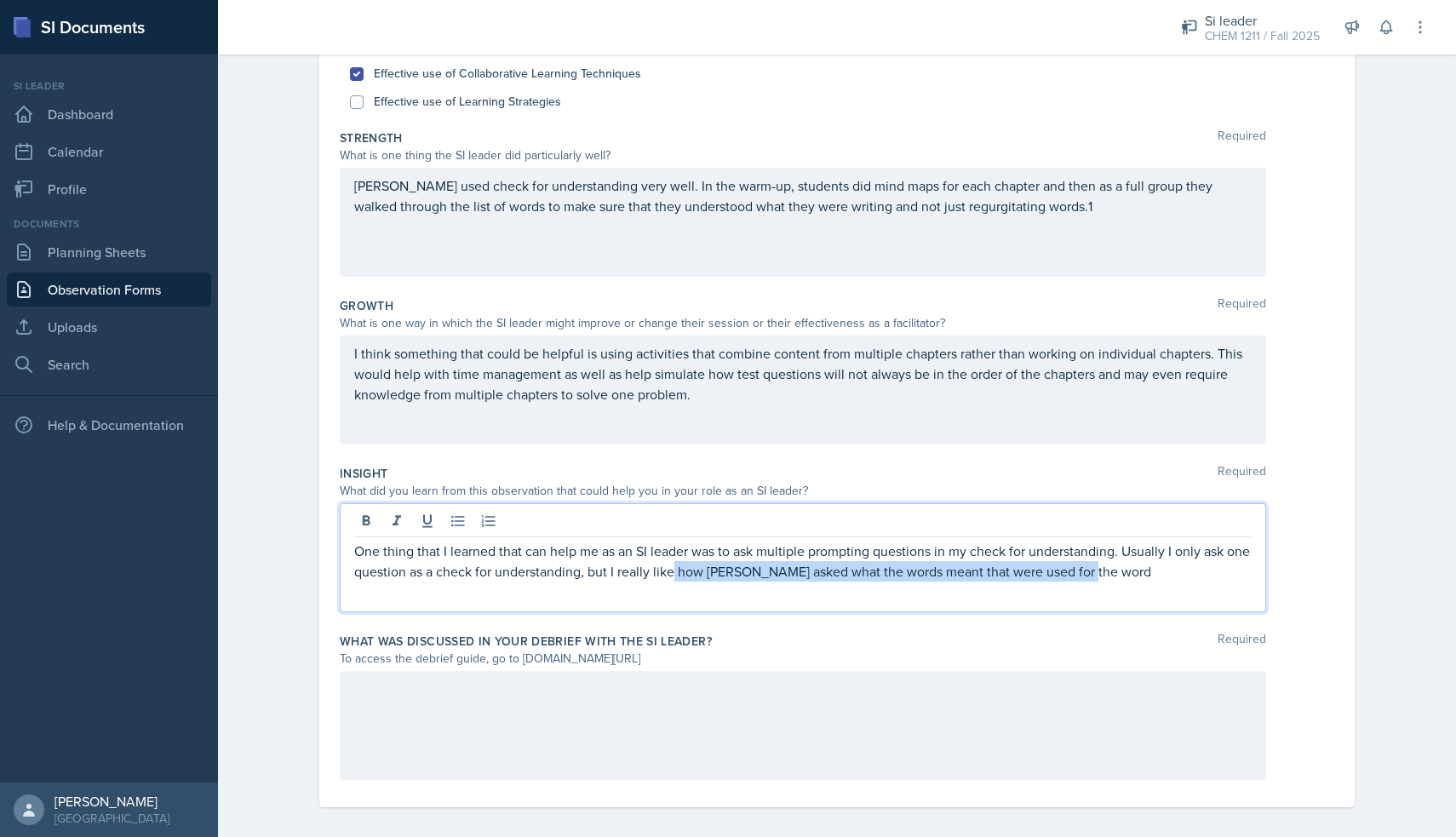
drag, startPoint x: 1129, startPoint y: 571, endPoint x: 701, endPoint y: 576, distance: 428.0
click at [701, 576] on p "One thing that I learned that can help me as an SI leader was to ask multiple p…" at bounding box center [802, 560] width 897 height 41
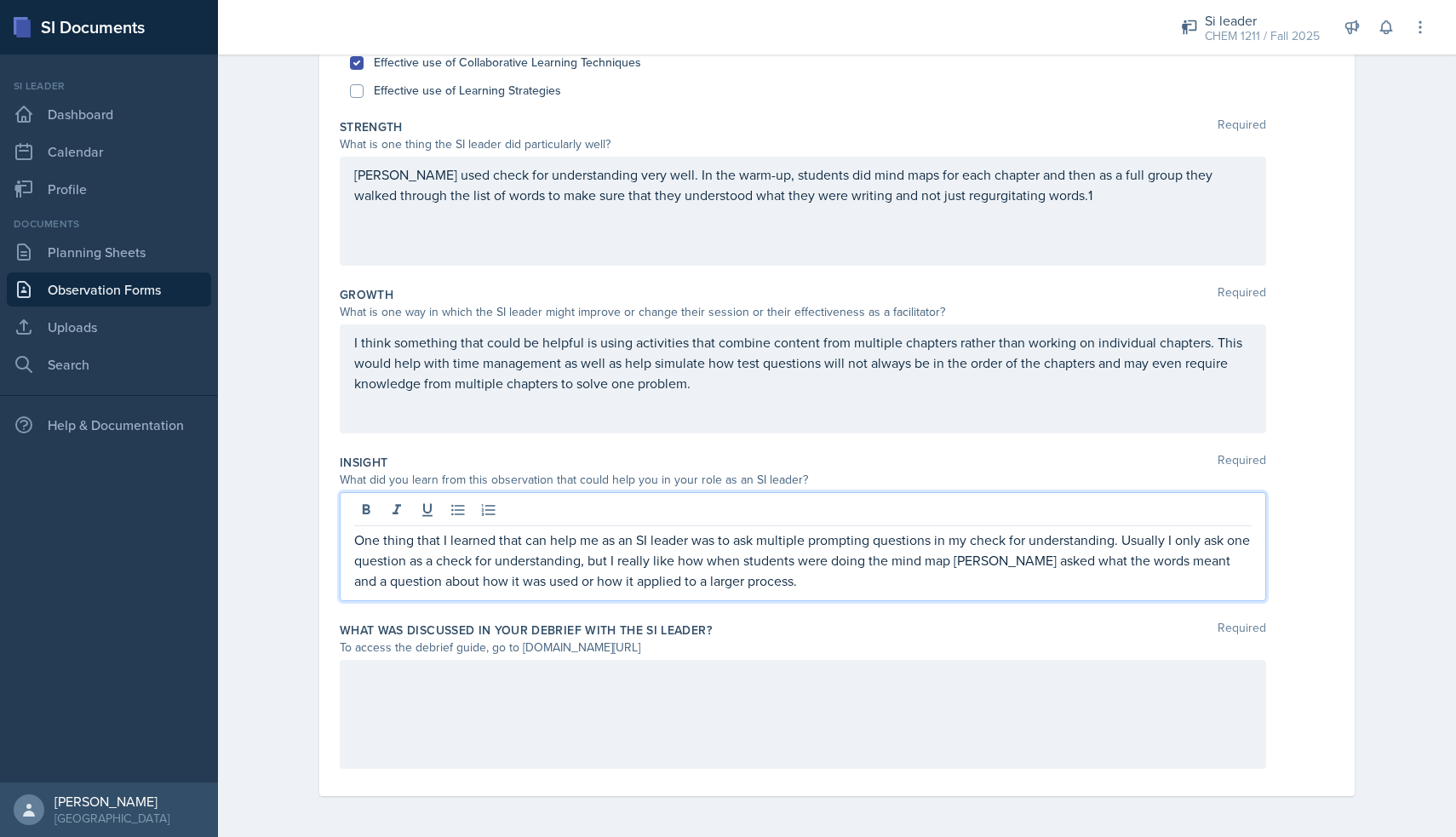
scroll to position [246, 0]
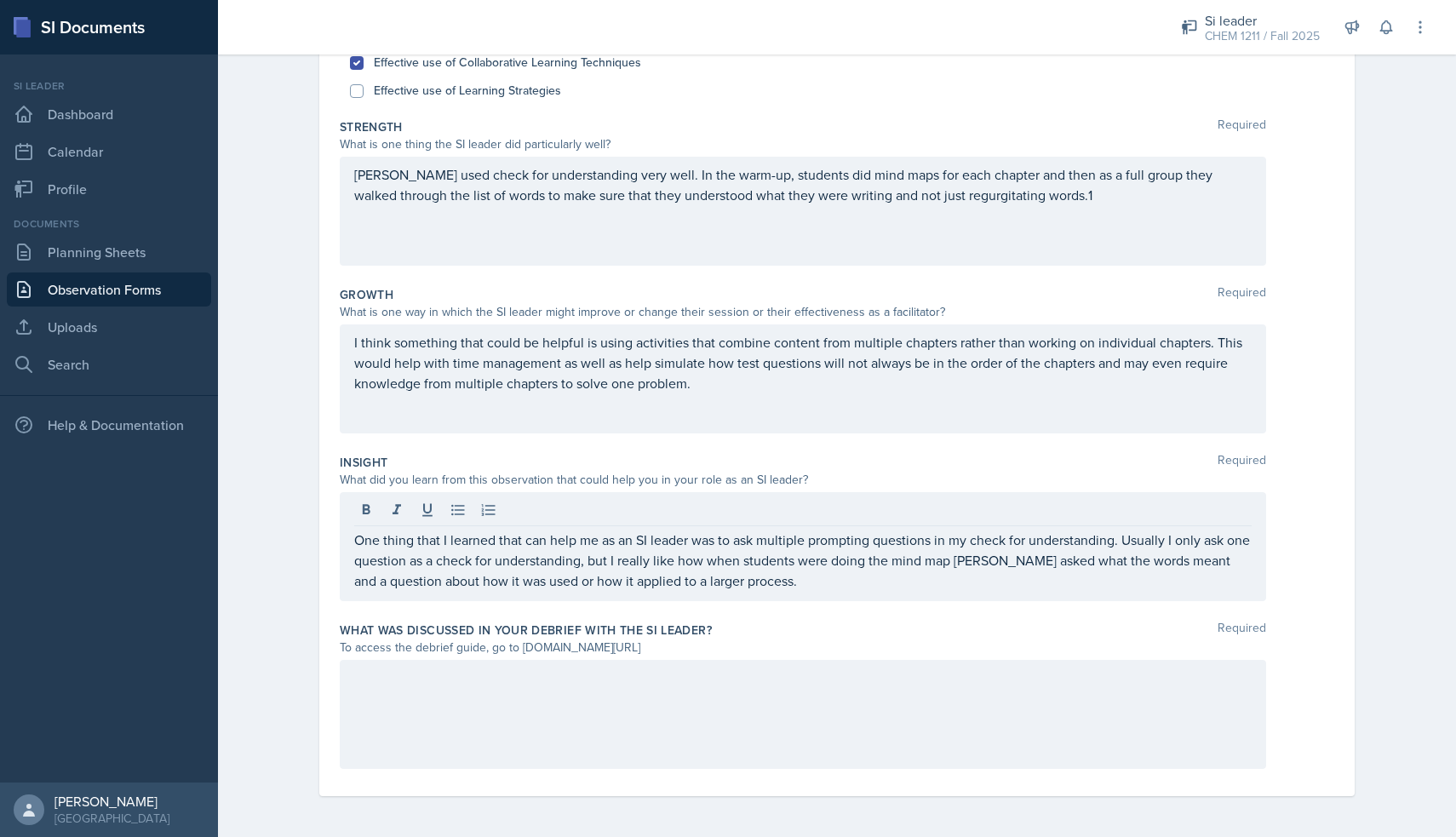
click at [439, 638] on label "What was discussed in your debrief with the SI Leader?" at bounding box center [525, 630] width 372 height 17
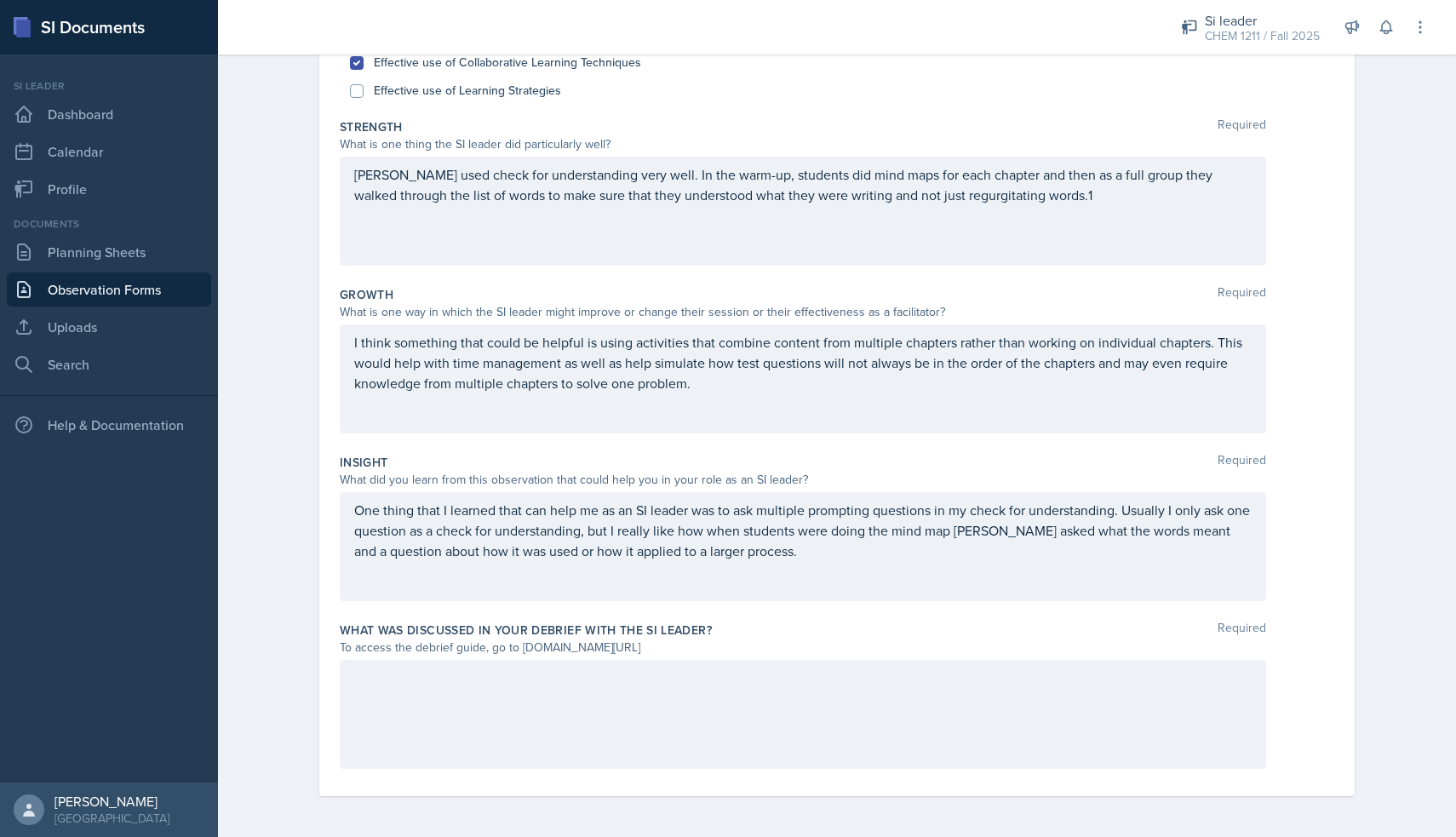
click at [443, 670] on div at bounding box center [803, 715] width 926 height 109
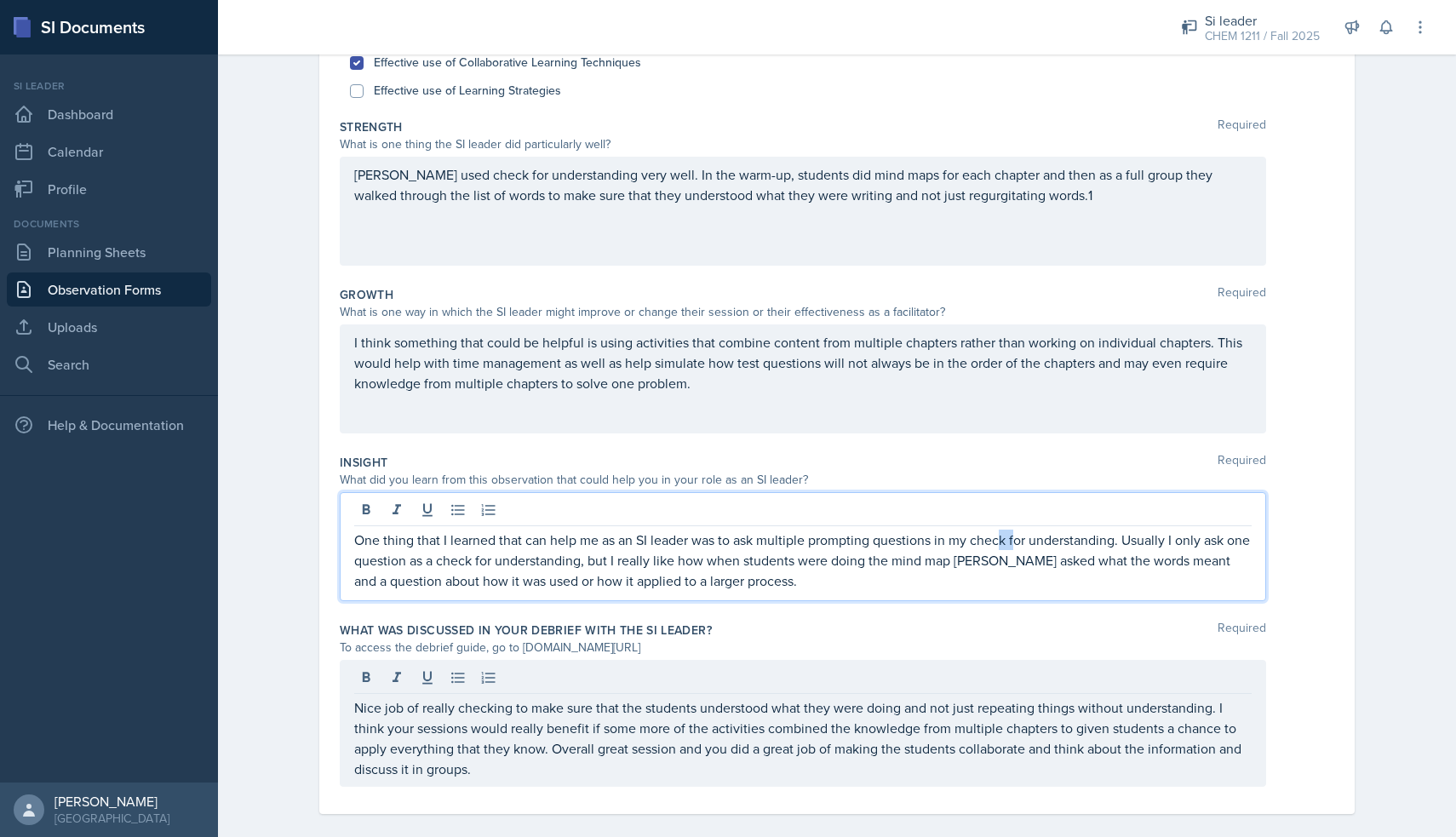
drag, startPoint x: 1016, startPoint y: 535, endPoint x: 1000, endPoint y: 535, distance: 16.0
click at [1000, 535] on p "One thing that I learned that can help me as an SI leader was to ask multiple p…" at bounding box center [802, 560] width 897 height 61
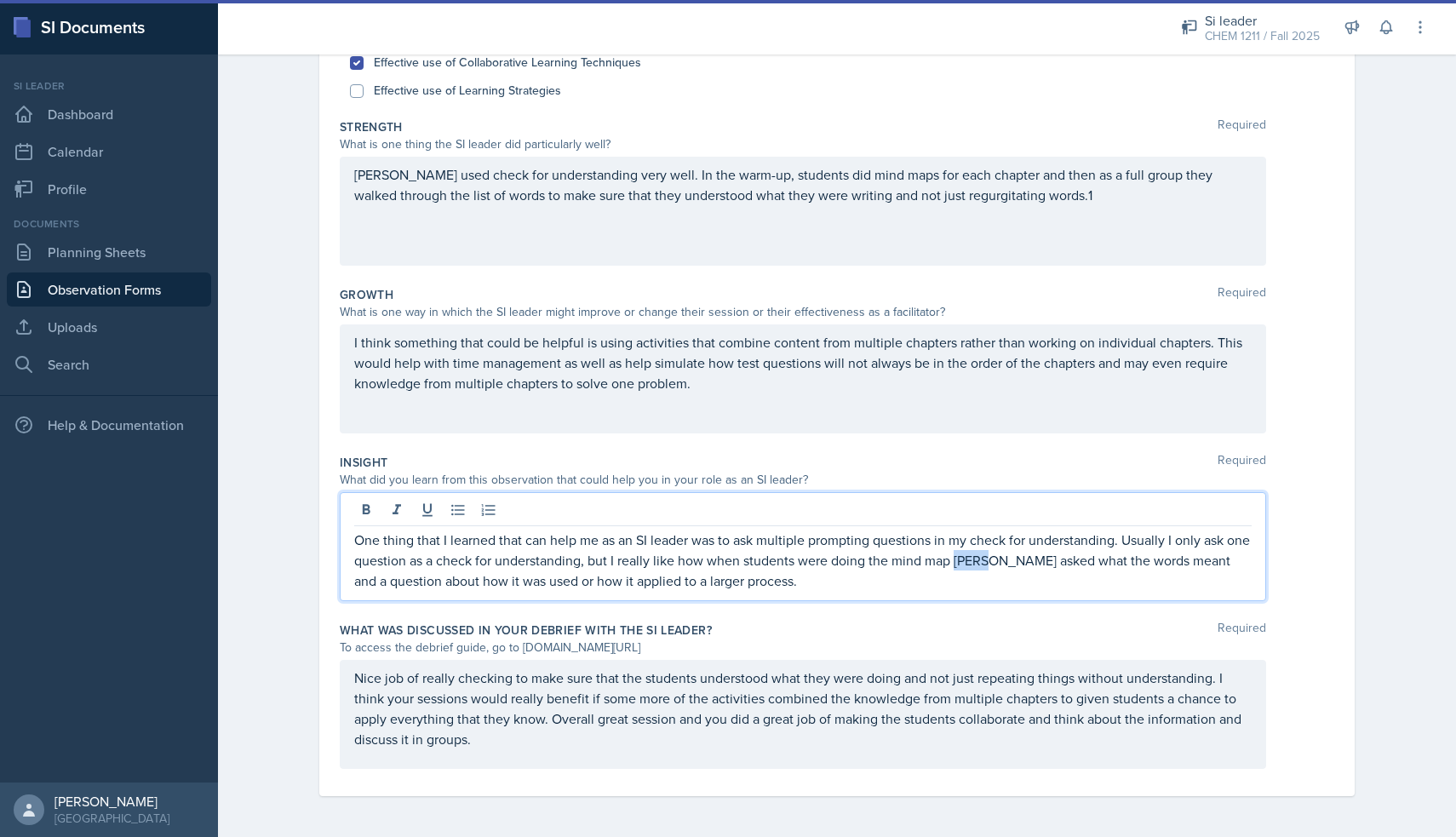
drag, startPoint x: 1017, startPoint y: 561, endPoint x: 983, endPoint y: 563, distance: 34.1
click at [983, 563] on p "One thing that I learned that can help me as an SI leader was to ask multiple p…" at bounding box center [802, 560] width 897 height 61
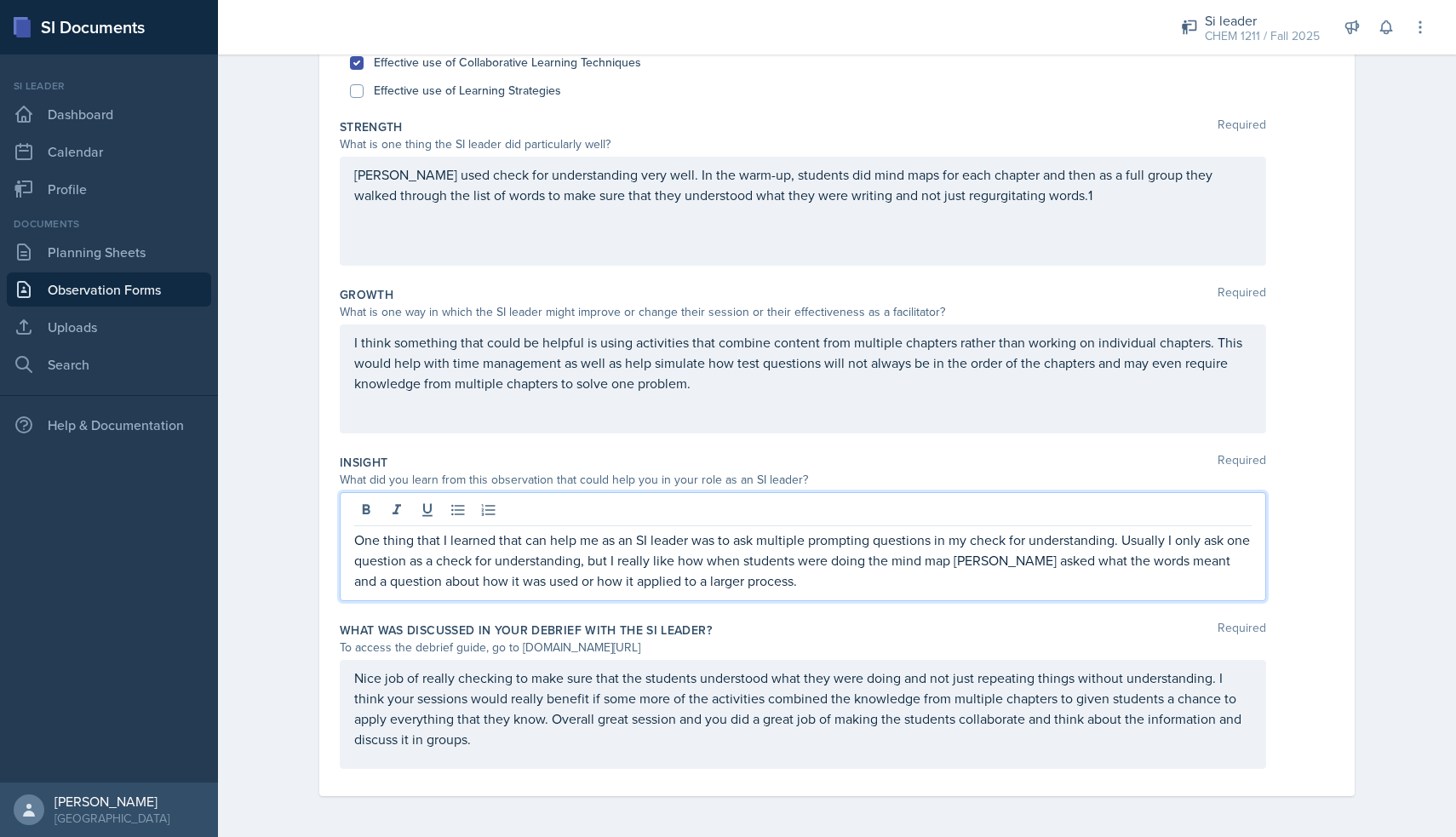
scroll to position [0, 0]
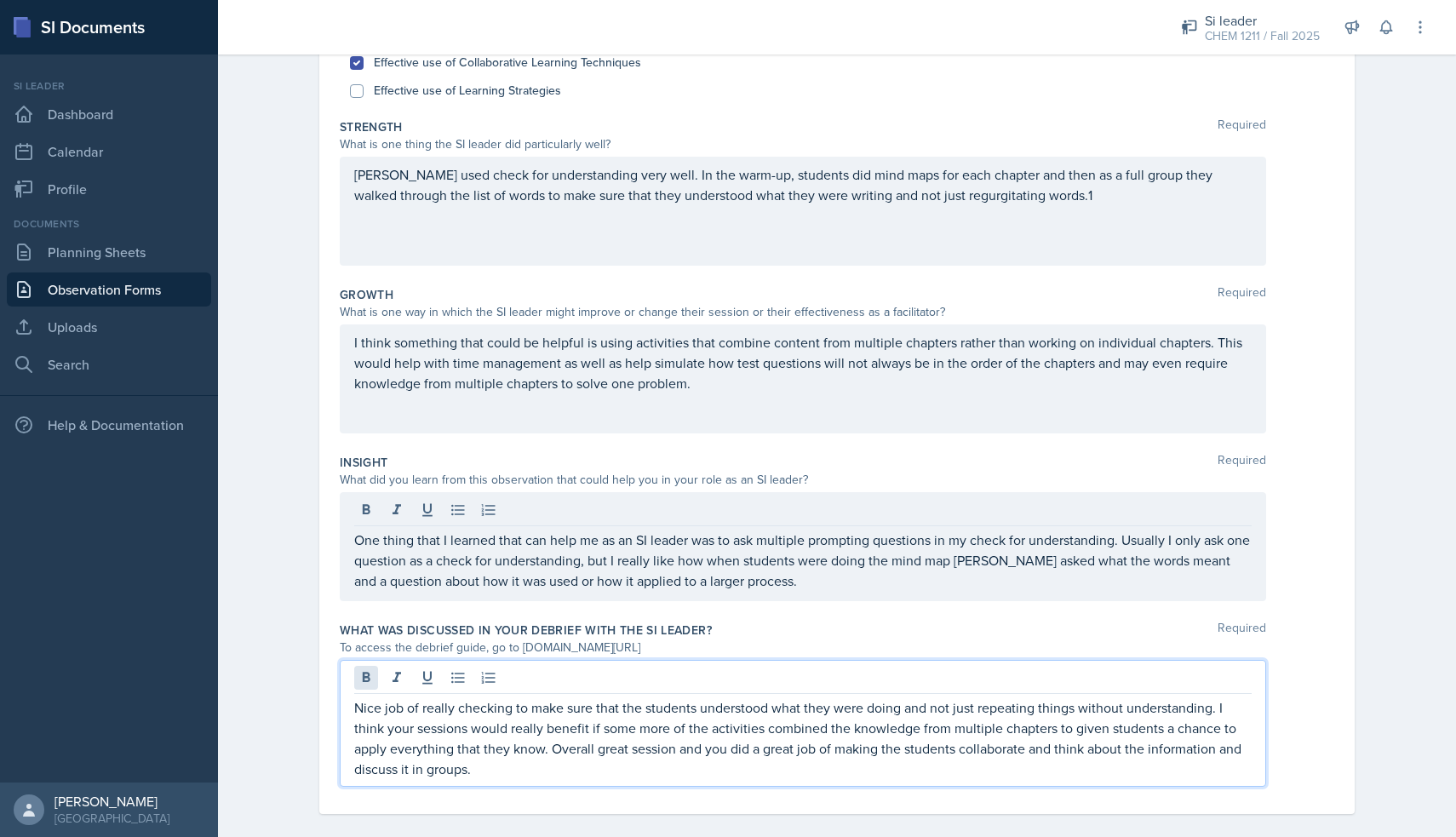
click at [362, 679] on div "Nice job of really checking to make sure that the students understood what they…" at bounding box center [803, 724] width 926 height 127
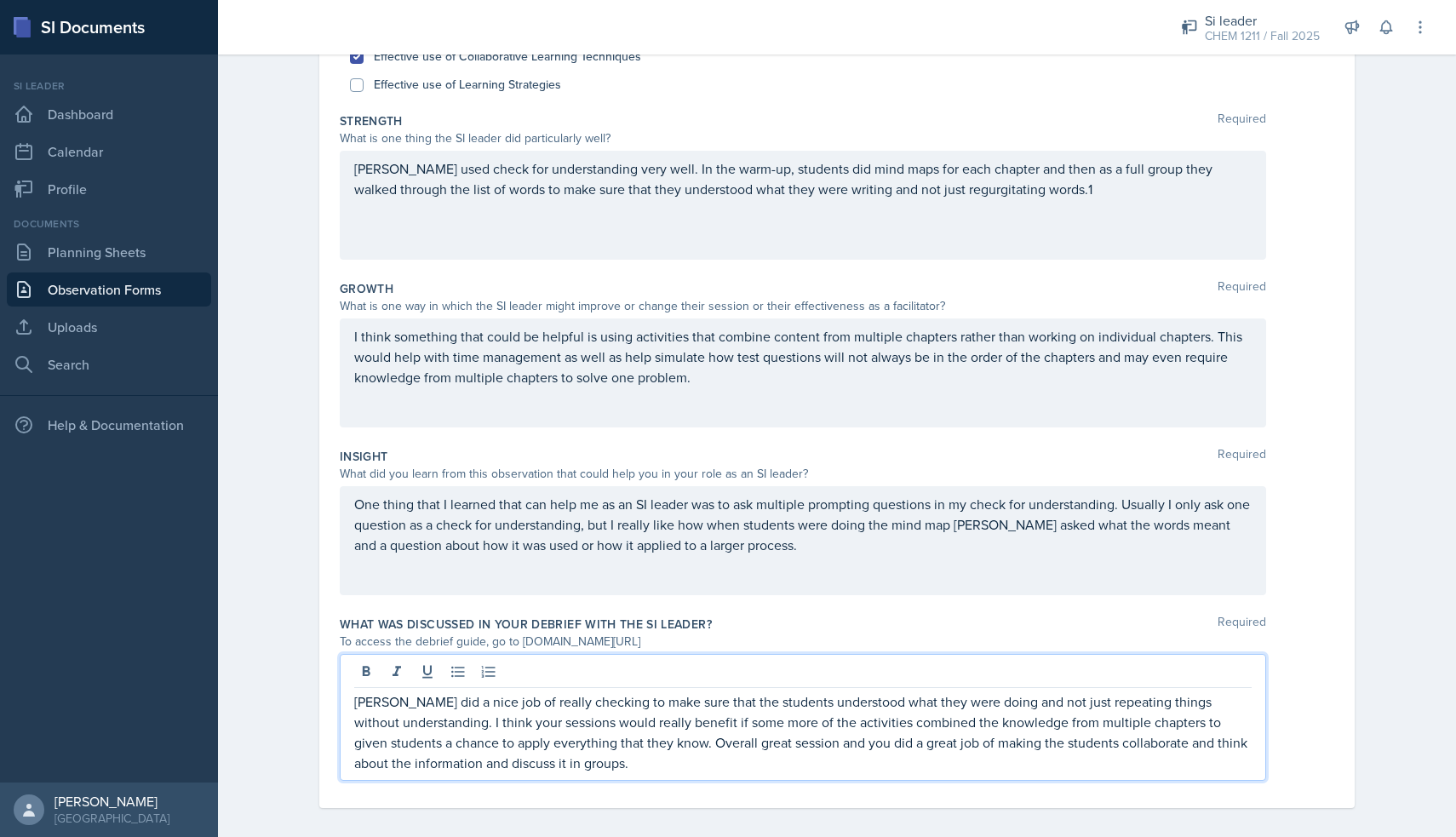
scroll to position [253, 0]
click at [514, 726] on p "[PERSON_NAME] did a nice job of really checking to make sure that the students …" at bounding box center [802, 732] width 897 height 81
click at [853, 746] on p "[PERSON_NAME] did a nice job of really checking to make sure that the students …" at bounding box center [802, 732] width 897 height 81
click at [667, 771] on p "[PERSON_NAME] did a nice job of really checking to make sure that the students …" at bounding box center [802, 732] width 897 height 81
drag, startPoint x: 699, startPoint y: 761, endPoint x: 795, endPoint y: 782, distance: 98.3
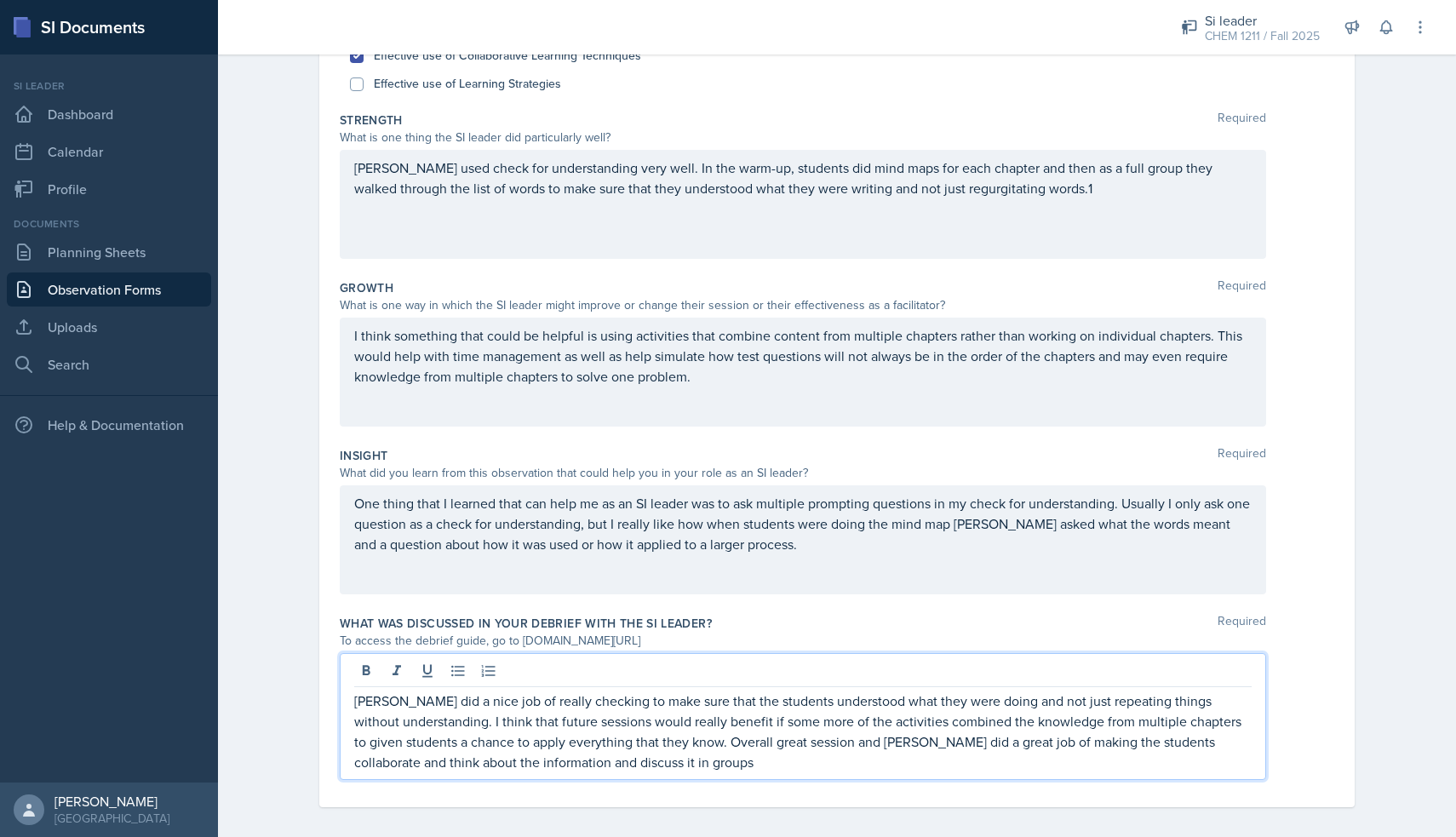
click at [796, 782] on div "What was discussed in your debrief with the SI Leader? Required To access the d…" at bounding box center [837, 700] width 994 height 185
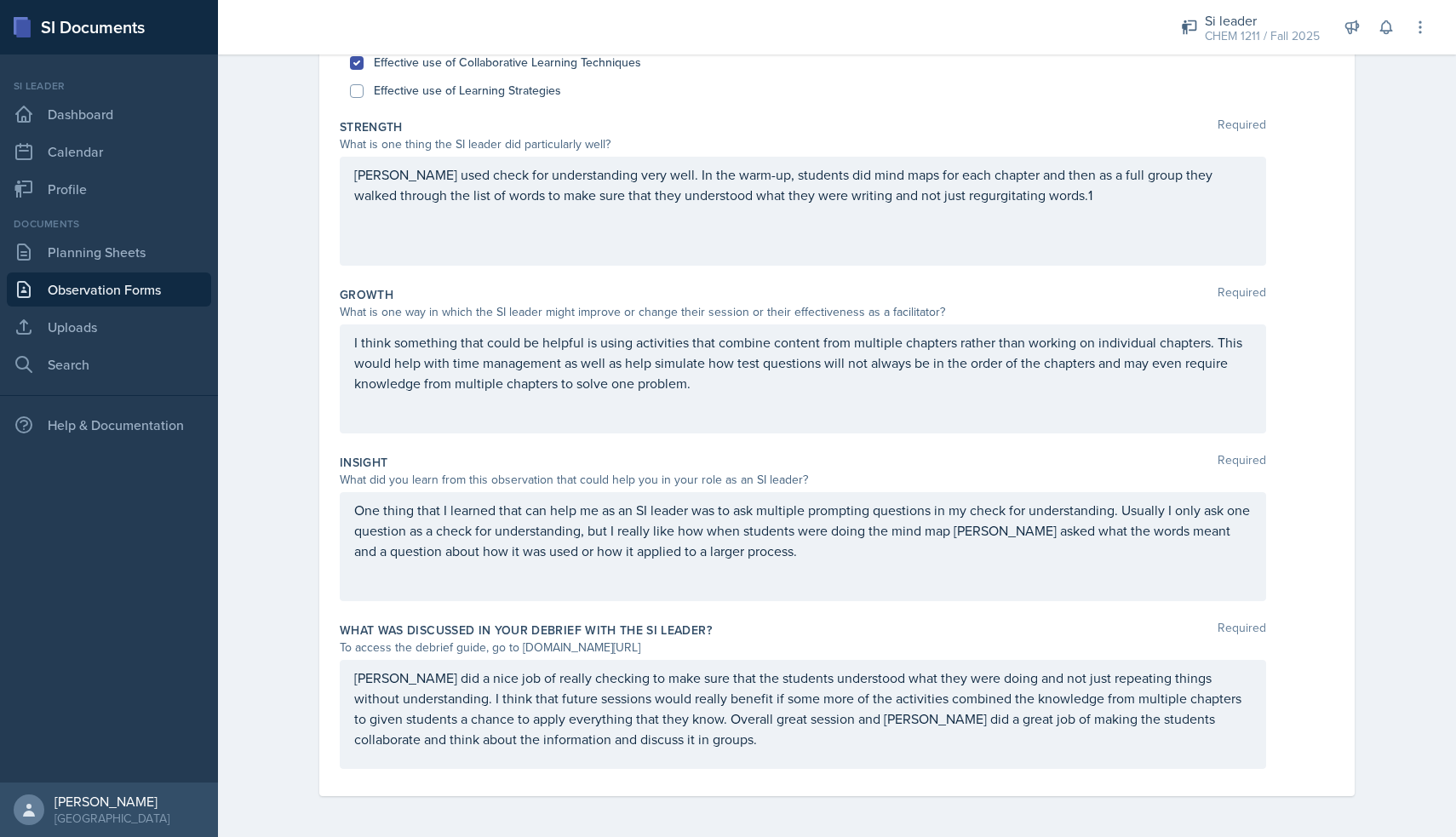
click at [470, 772] on div "What was discussed in your debrief with the SI Leader? Required To access the d…" at bounding box center [837, 698] width 994 height 168
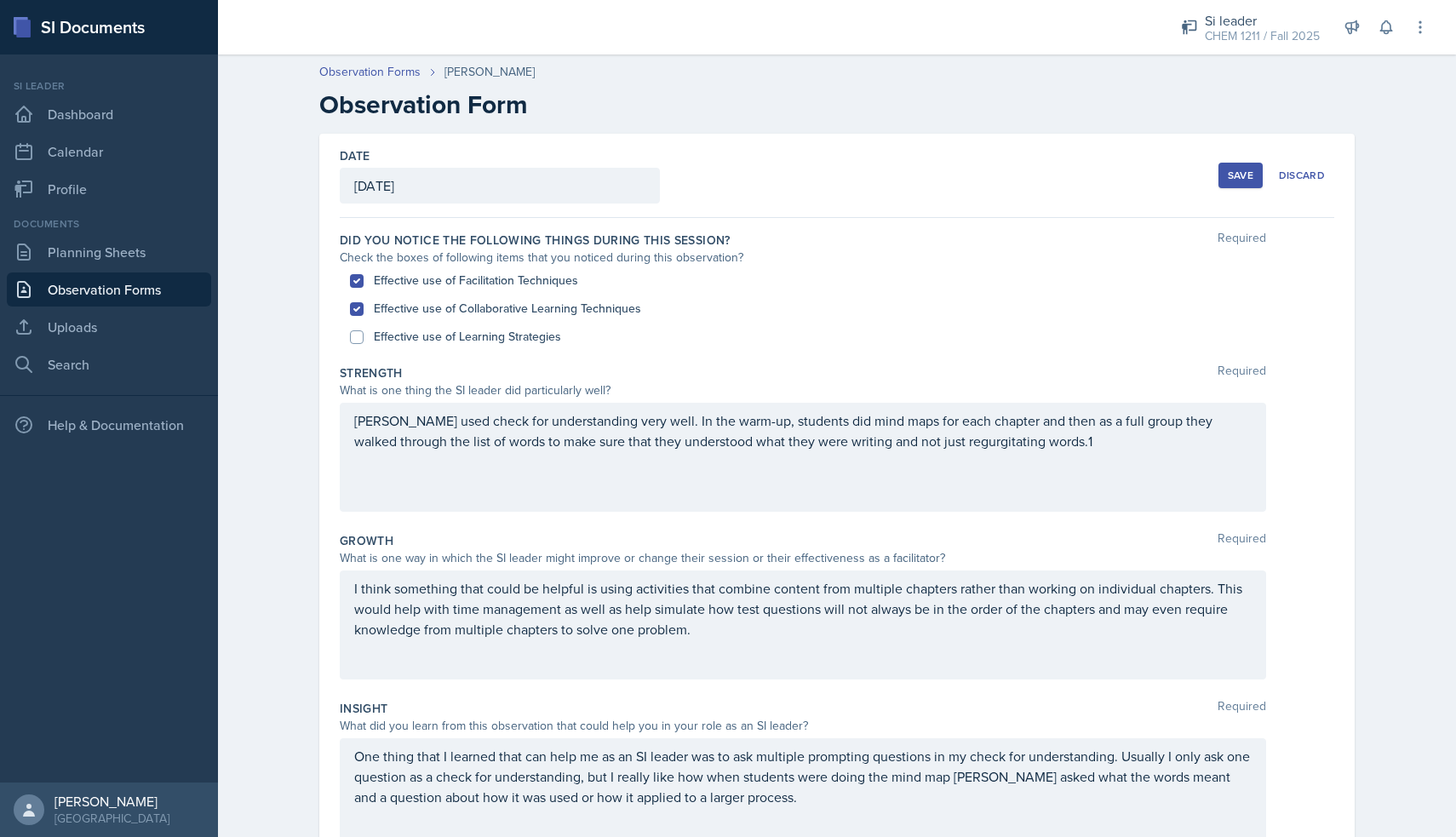
scroll to position [0, 0]
click at [1241, 182] on button "Save" at bounding box center [1240, 176] width 45 height 26
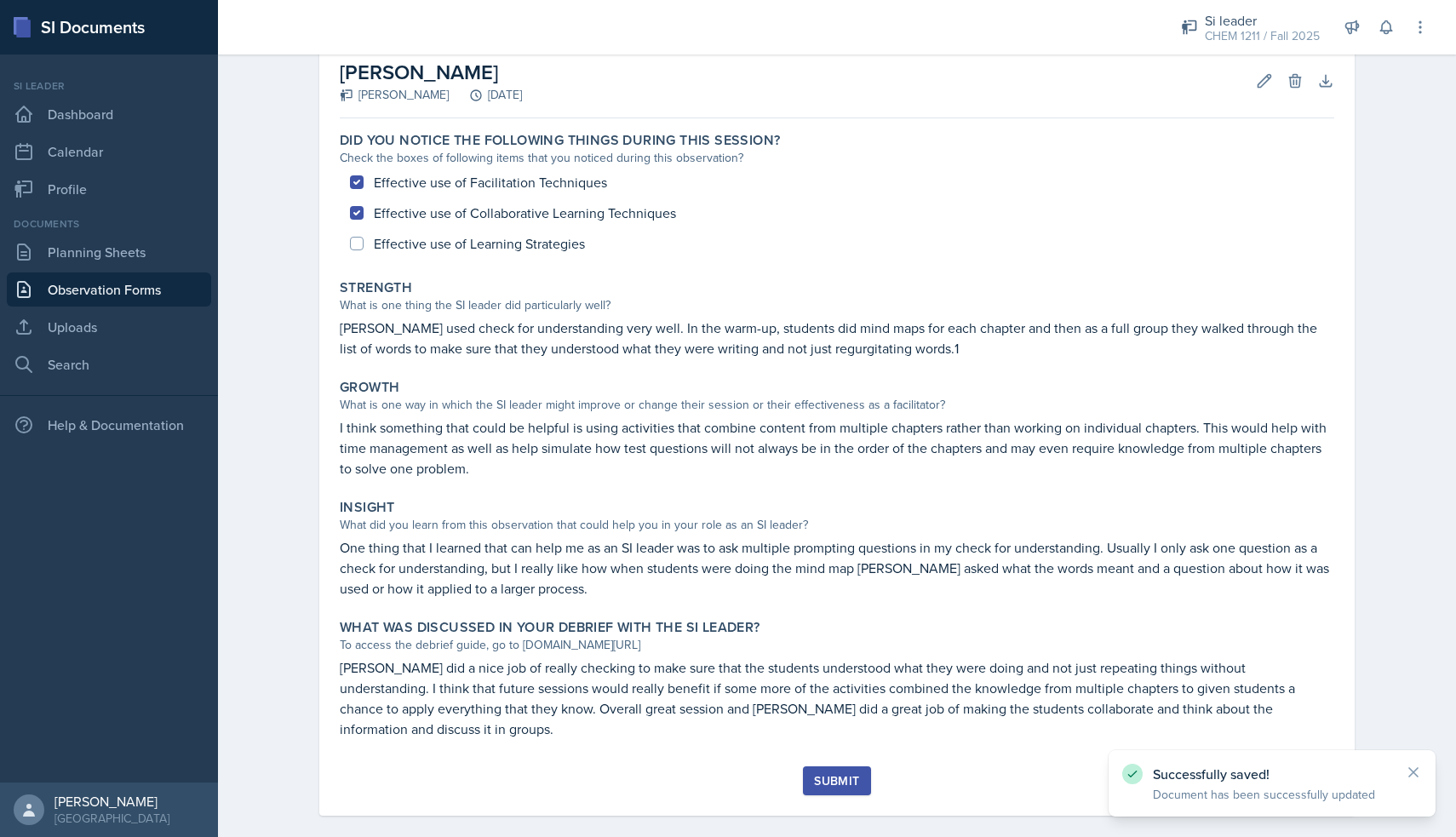
scroll to position [89, 0]
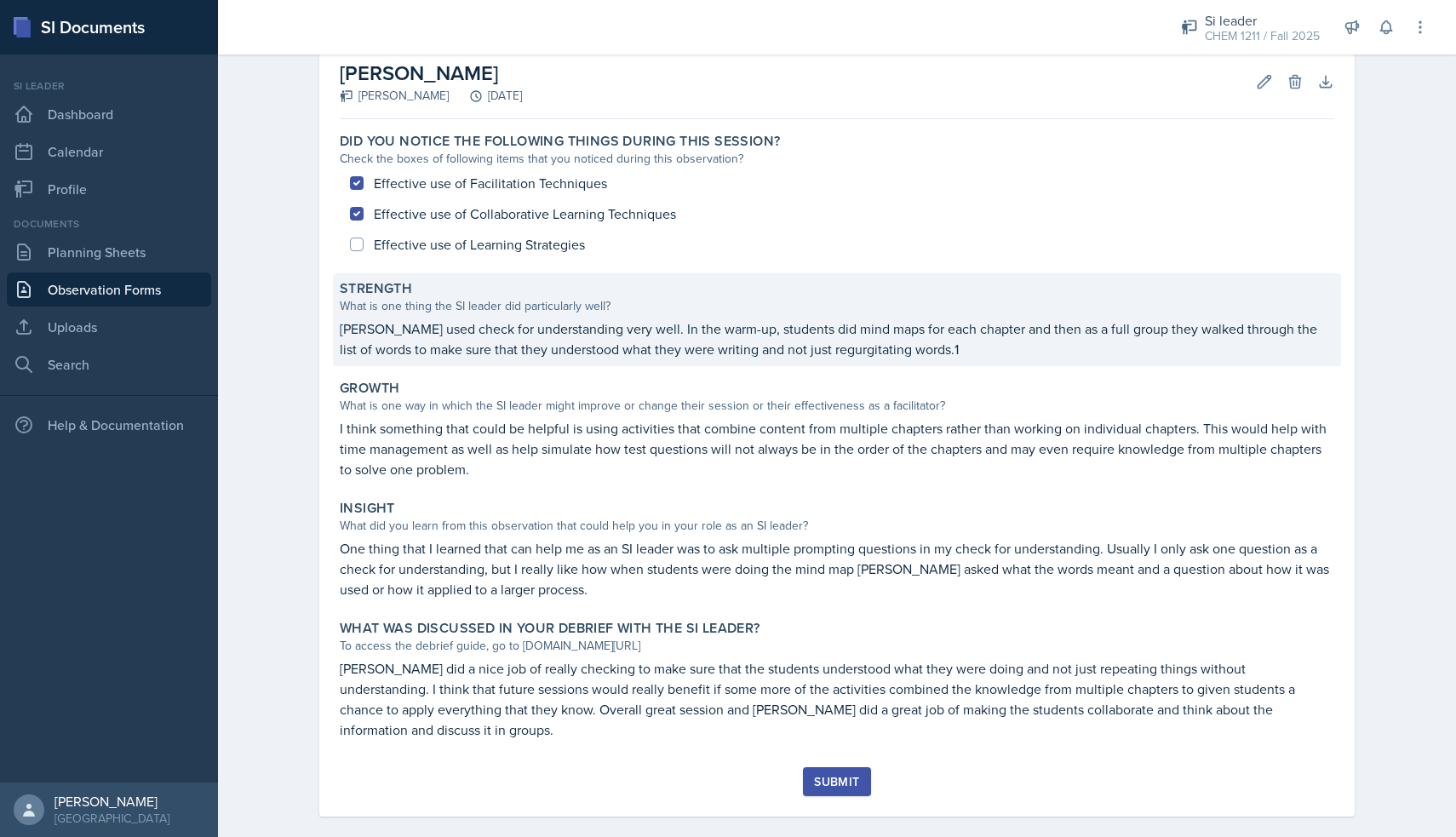
click at [866, 359] on div "Strength What is one thing the SI leader did particularly well? [PERSON_NAME] u…" at bounding box center [837, 320] width 1008 height 93
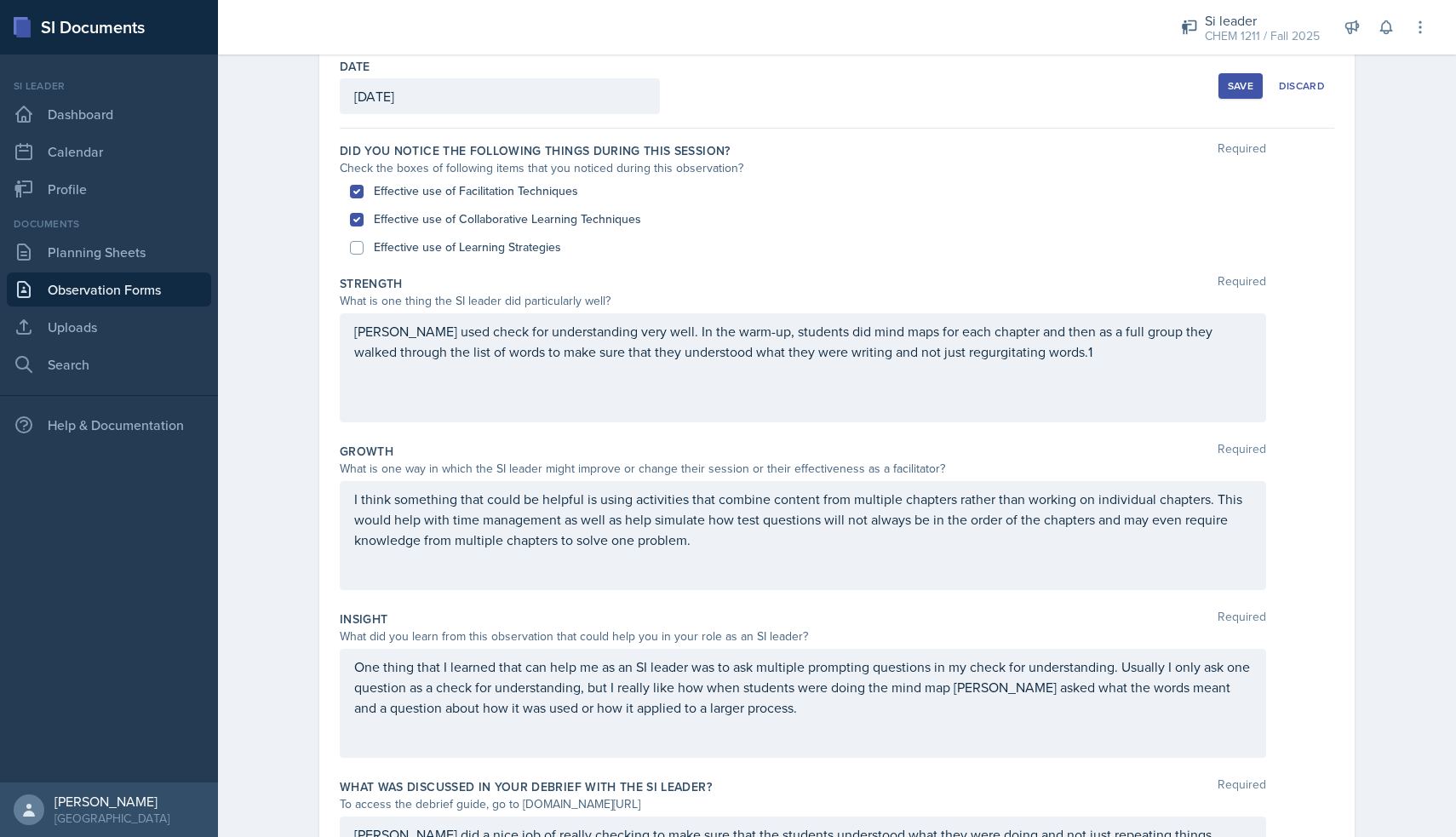
click at [1028, 344] on div "[PERSON_NAME] used check for understanding very well. In the warm-up, students …" at bounding box center [803, 368] width 926 height 109
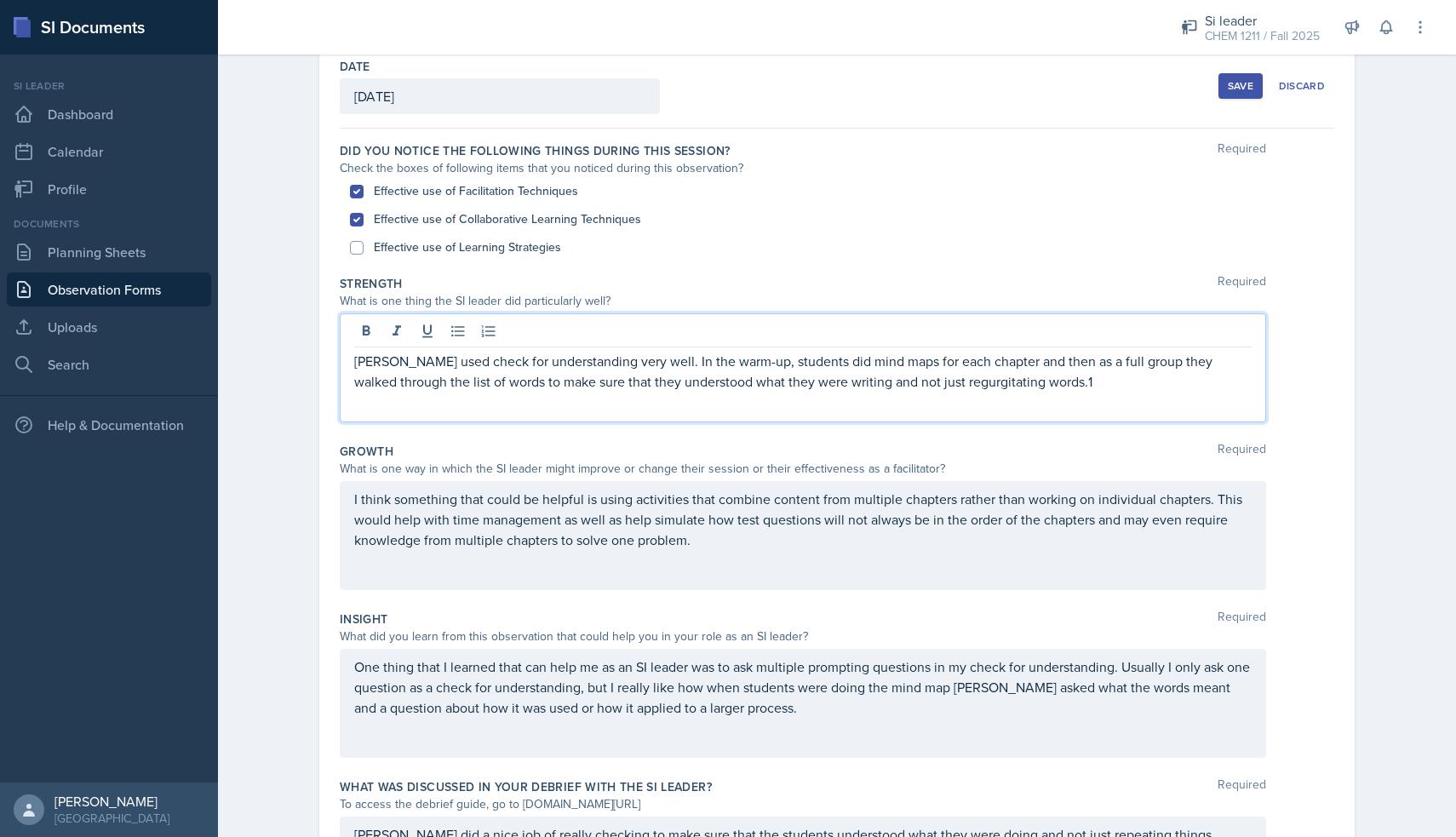
click at [1018, 379] on p "[PERSON_NAME] used check for understanding very well. In the warm-up, students …" at bounding box center [802, 371] width 897 height 41
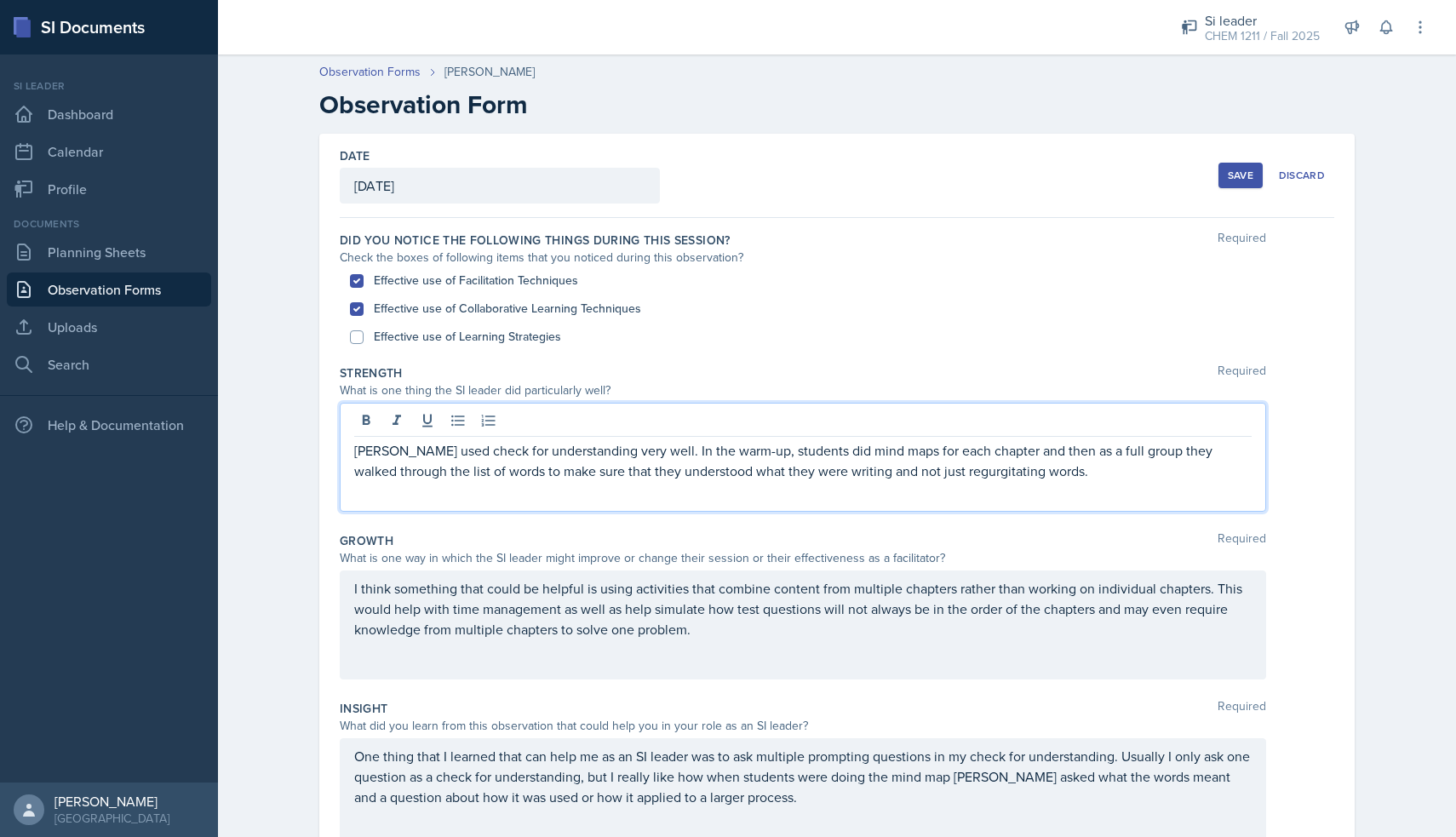
scroll to position [0, 0]
click at [1228, 173] on div "Save" at bounding box center [1241, 176] width 26 height 14
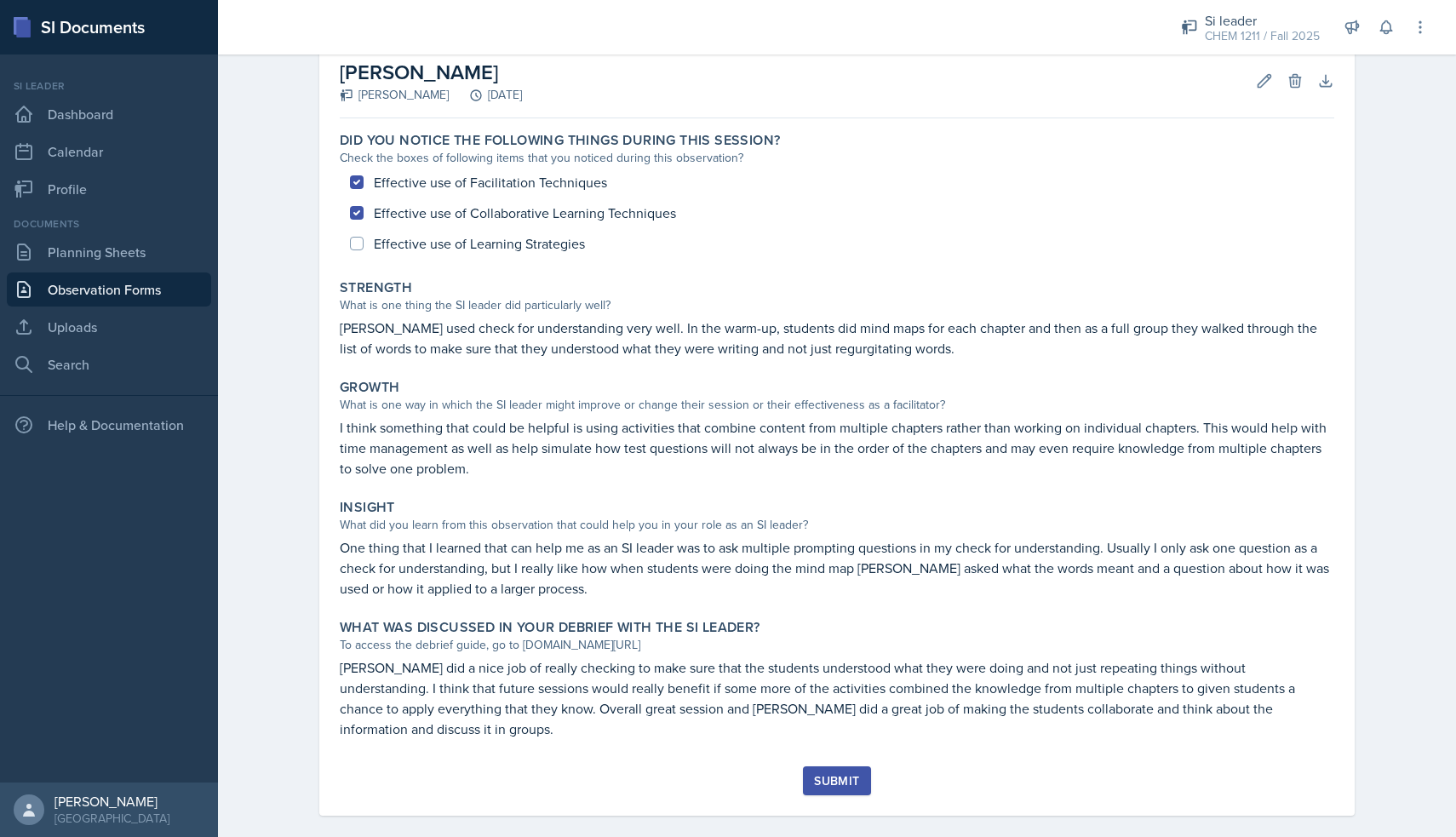
scroll to position [89, 0]
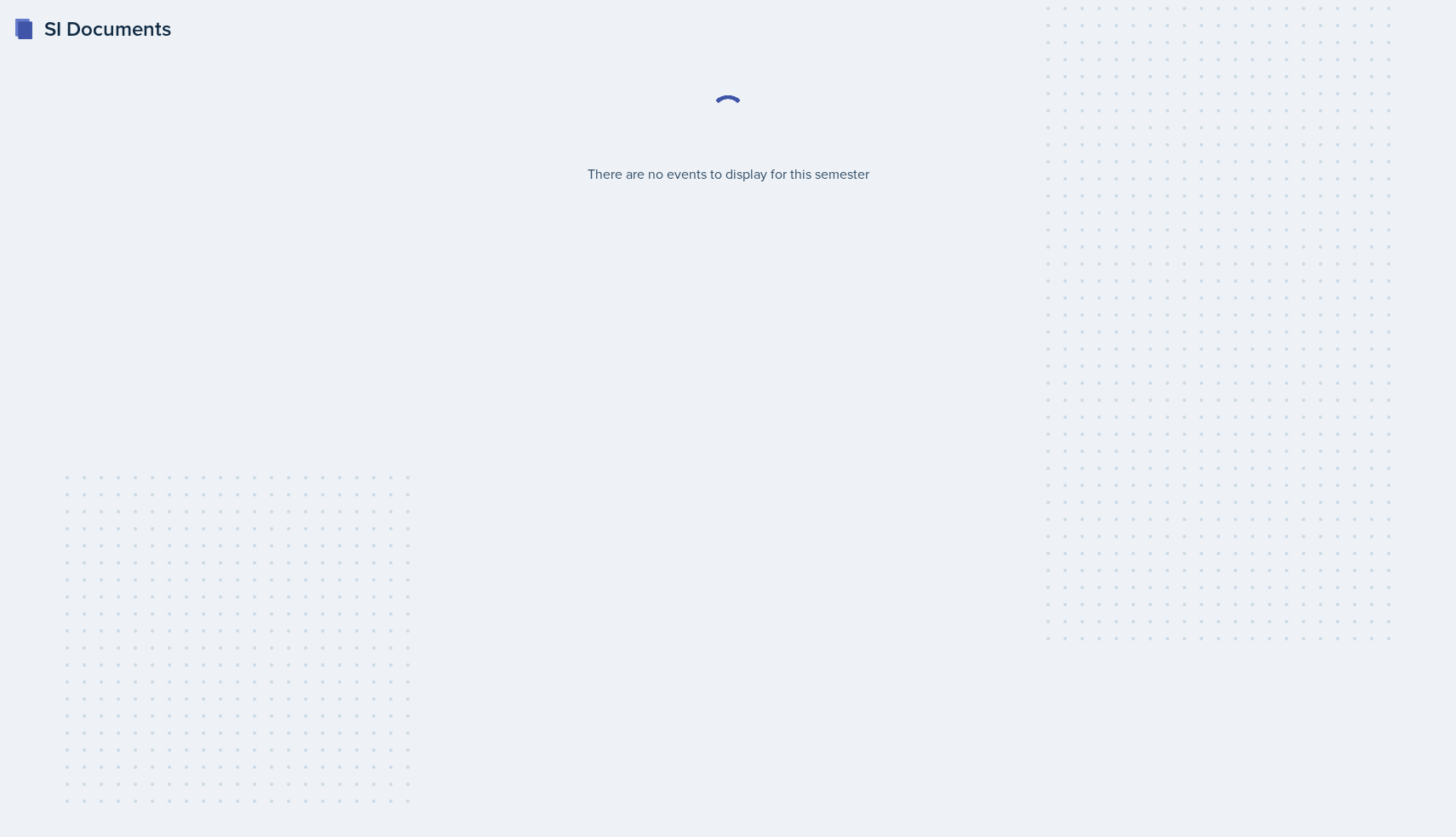
select select "2bed604d-1099-4043-b1bc-2365e8740244"
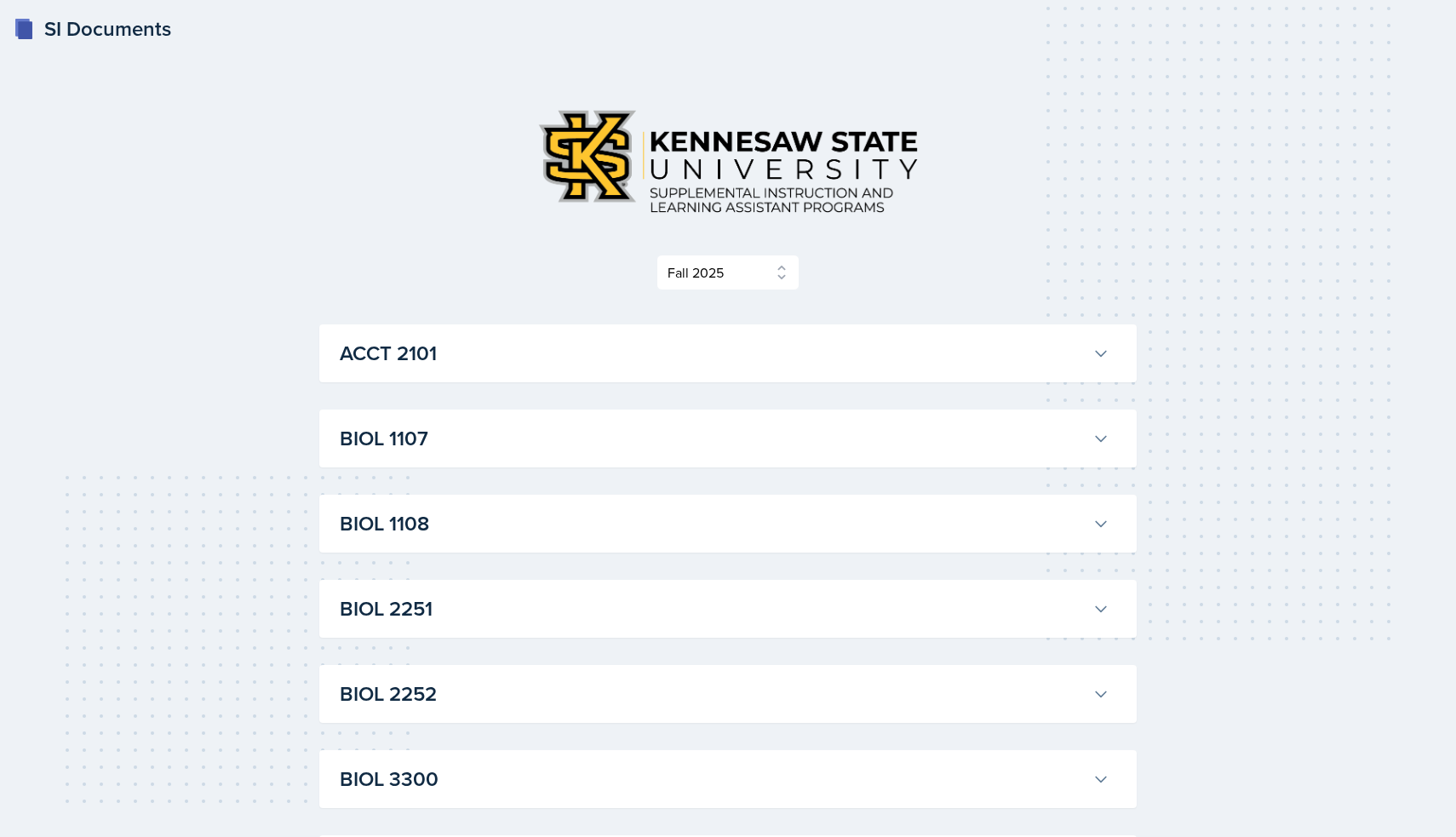
click at [468, 445] on h3 "BIOL 1107" at bounding box center [713, 438] width 745 height 31
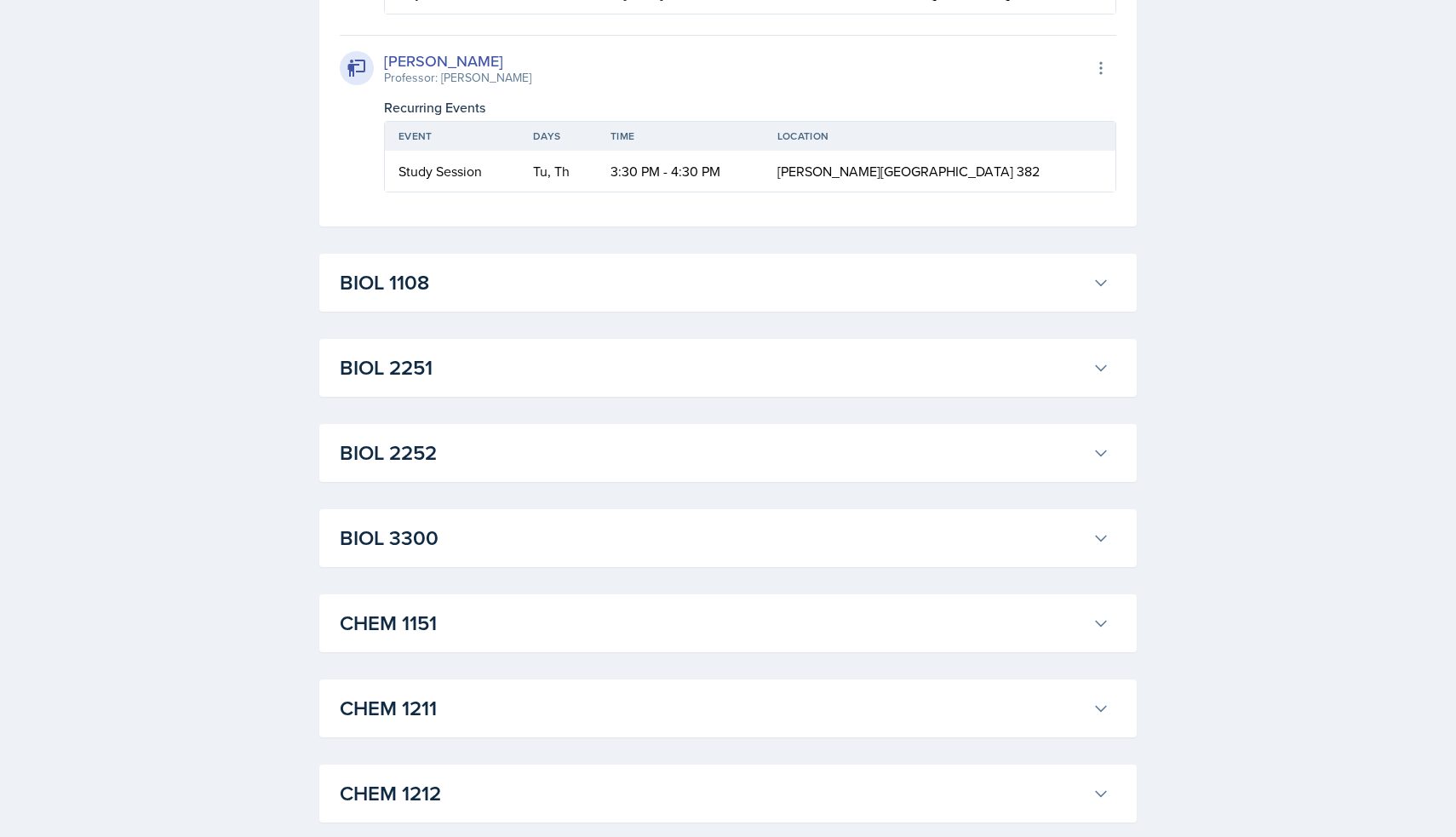
scroll to position [1855, 0]
